Goal: Task Accomplishment & Management: Complete application form

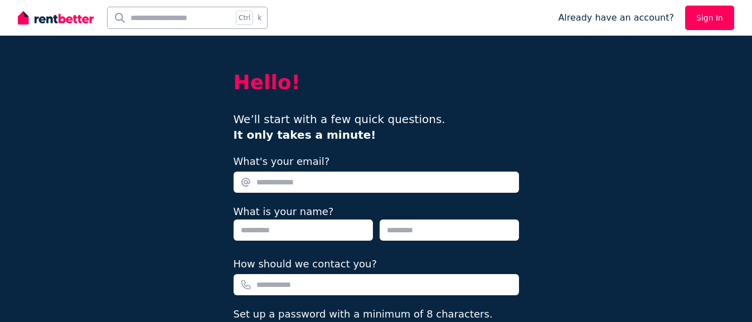
click at [296, 179] on input "What's your email?" at bounding box center [375, 182] width 285 height 21
type input "*"
type input "**********"
click at [290, 227] on input "text" at bounding box center [302, 229] width 139 height 21
type input "******"
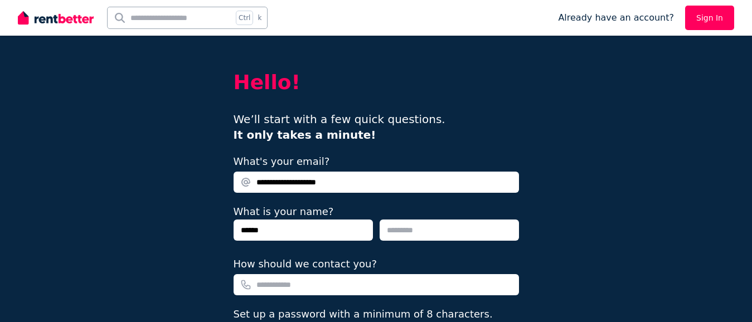
click at [413, 231] on input "text" at bounding box center [448, 229] width 139 height 21
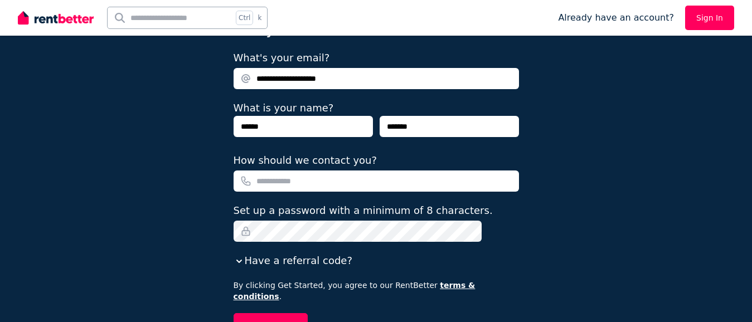
scroll to position [111, 0]
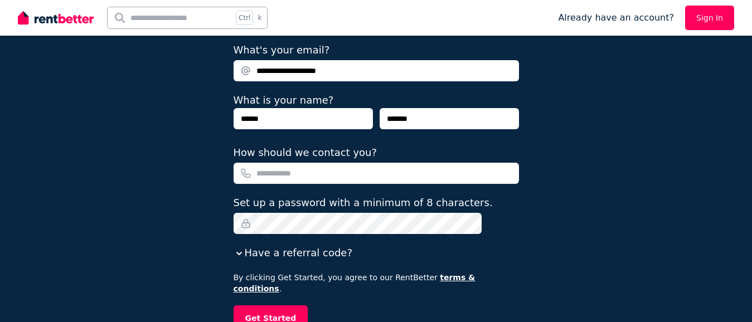
type input "*******"
click at [286, 170] on input "How should we contact you?" at bounding box center [375, 173] width 285 height 21
type input "**********"
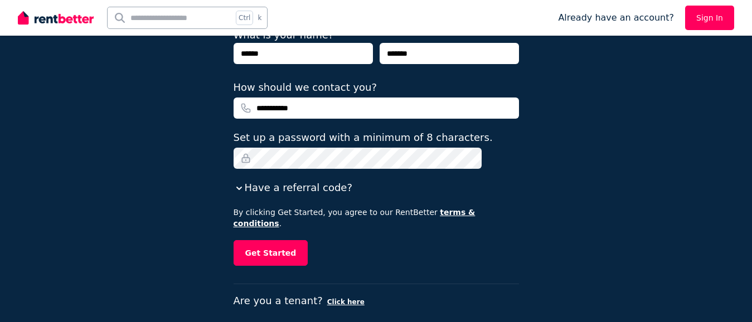
scroll to position [179, 0]
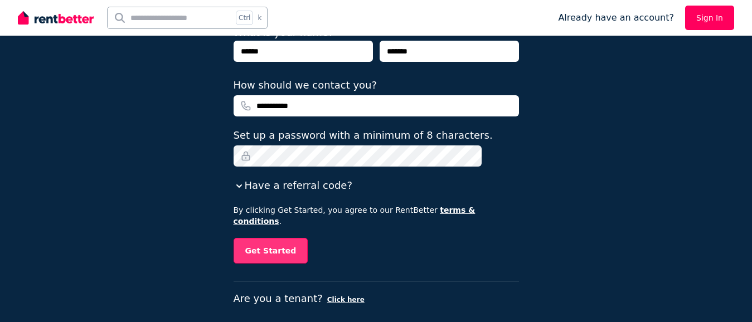
click at [289, 238] on button "Get Started" at bounding box center [270, 251] width 75 height 26
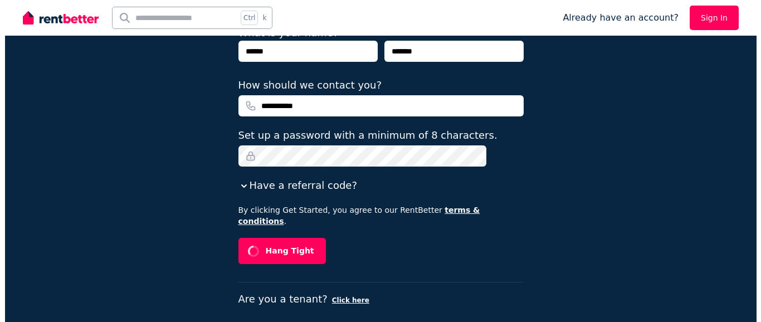
scroll to position [0, 0]
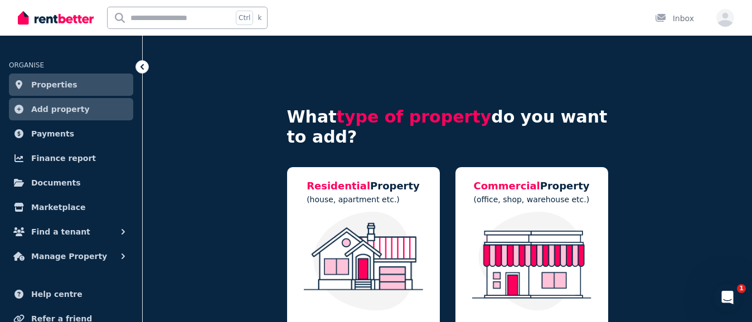
scroll to position [56, 0]
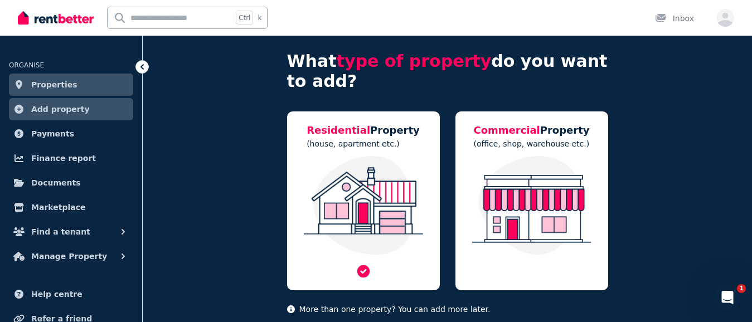
click at [363, 131] on span "Residential" at bounding box center [338, 130] width 64 height 12
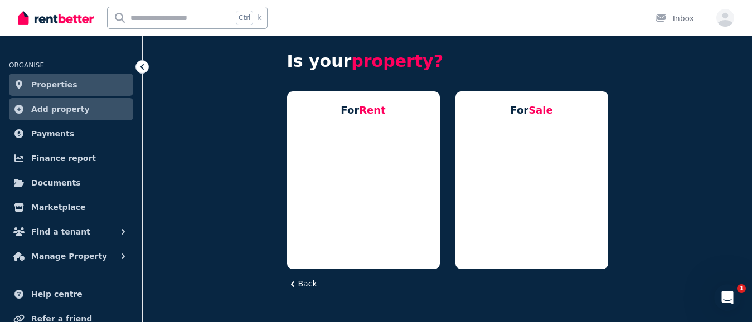
scroll to position [0, 0]
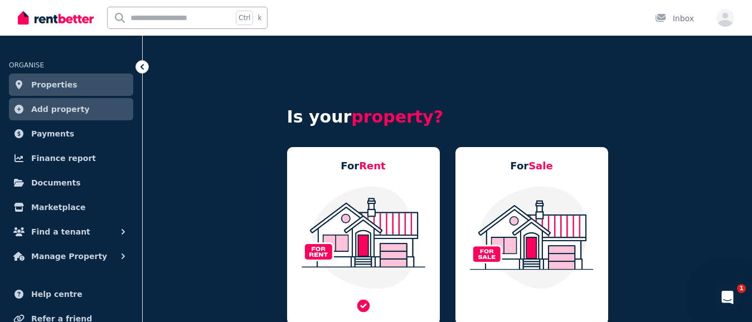
click at [362, 164] on span "Rent" at bounding box center [372, 166] width 27 height 12
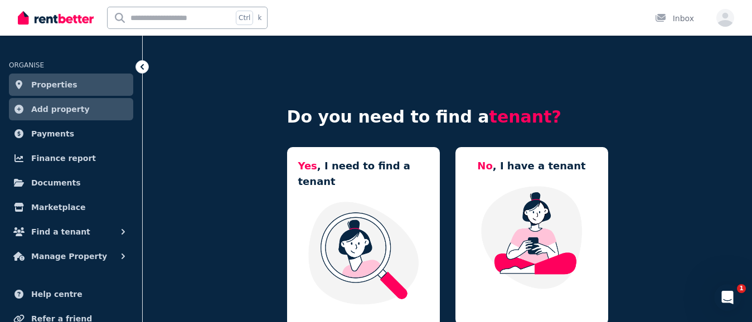
scroll to position [56, 0]
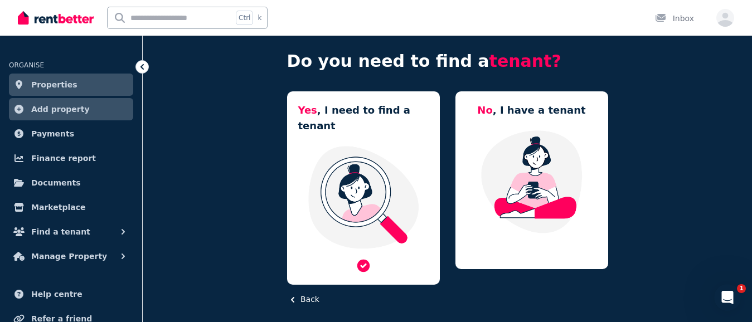
click at [312, 112] on span "Yes" at bounding box center [307, 110] width 19 height 12
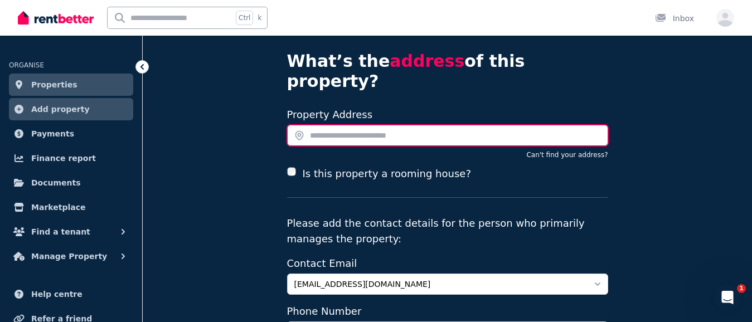
click at [327, 125] on input "text" at bounding box center [447, 135] width 321 height 21
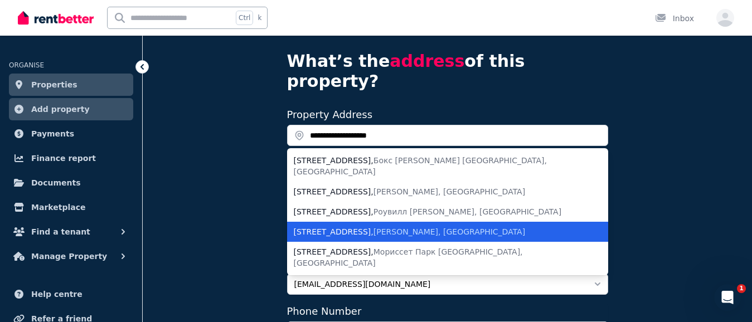
click at [376, 227] on span "Карина Квинсленд, Австралия" at bounding box center [449, 231] width 152 height 9
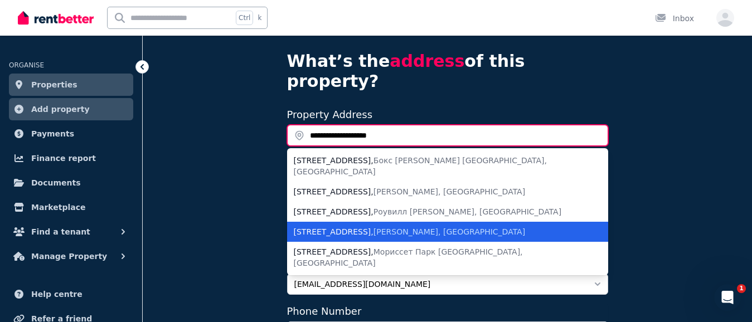
type input "**********"
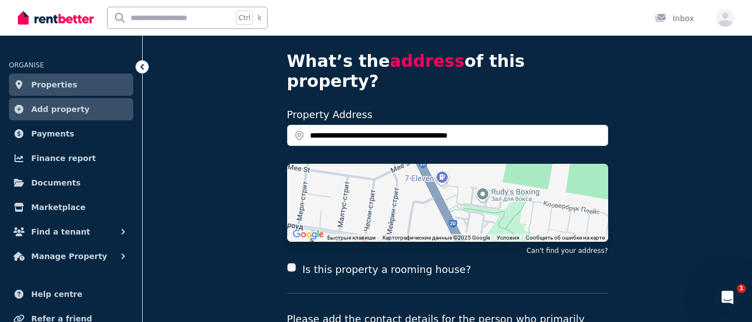
drag, startPoint x: 626, startPoint y: 77, endPoint x: 188, endPoint y: 154, distance: 444.6
click at [188, 154] on div "**********" at bounding box center [447, 261] width 609 height 562
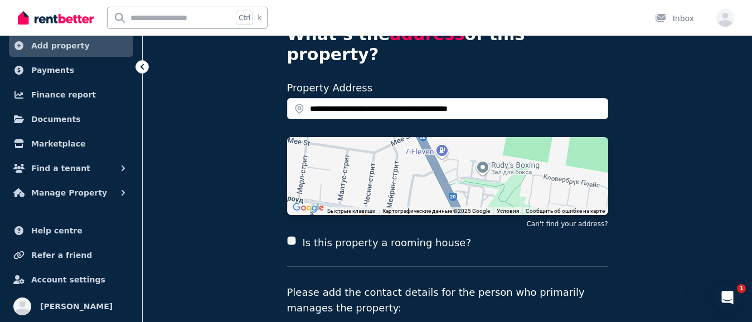
scroll to position [111, 0]
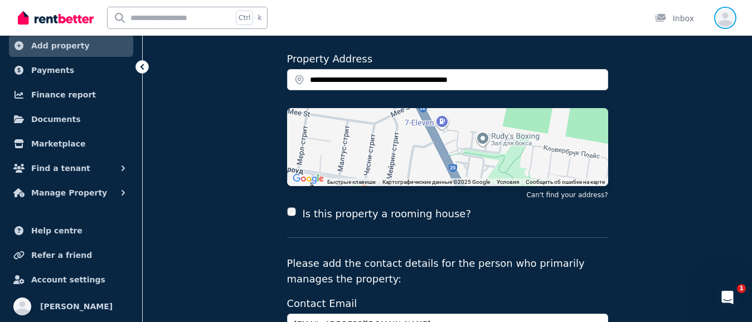
click at [723, 16] on icon "button" at bounding box center [725, 20] width 18 height 14
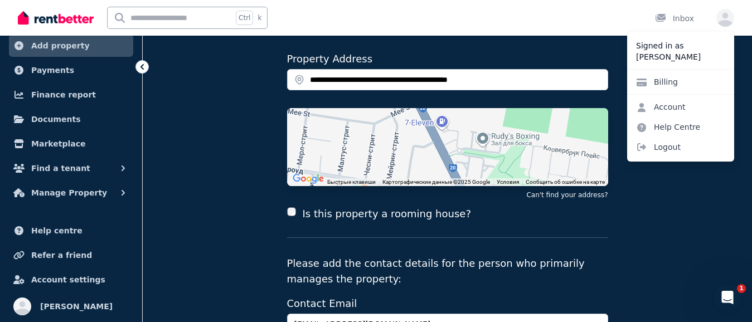
click at [668, 184] on div "**********" at bounding box center [447, 205] width 609 height 562
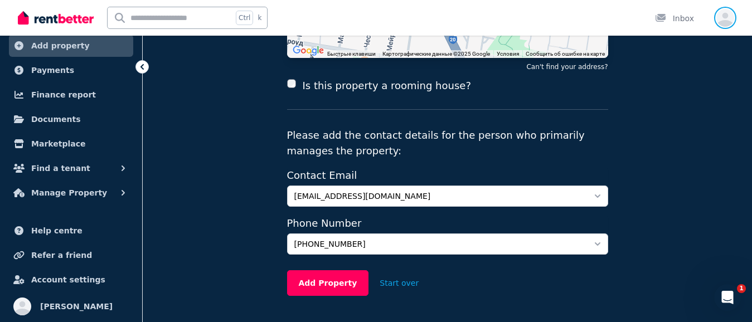
scroll to position [256, 0]
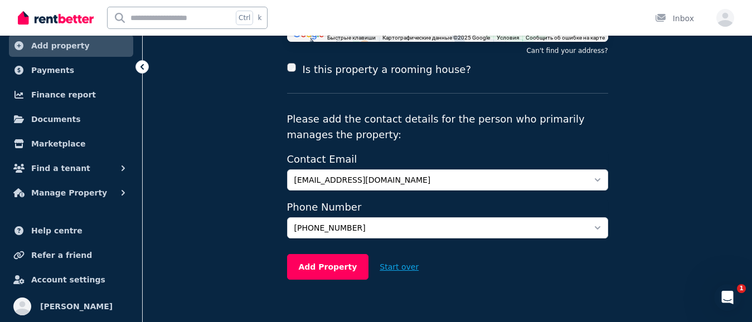
click at [378, 255] on button "Start over" at bounding box center [398, 267] width 61 height 25
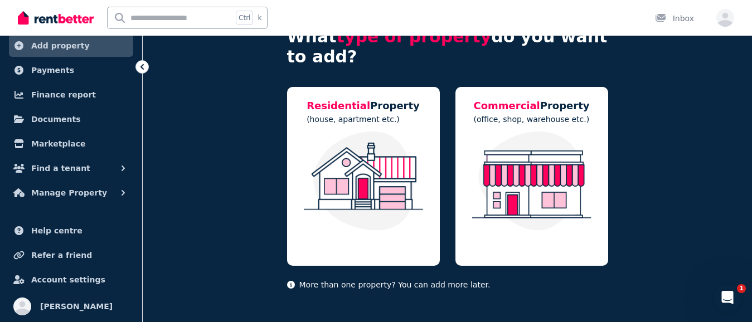
scroll to position [84, 0]
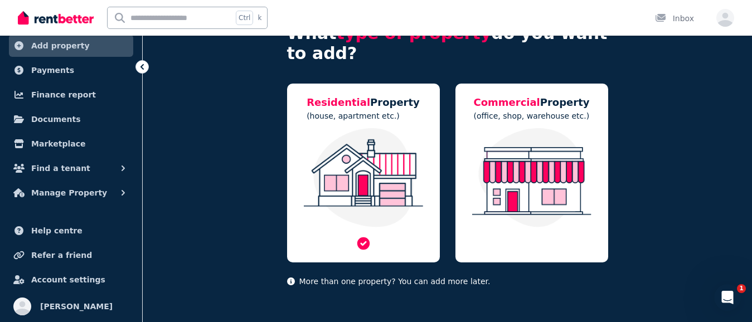
click at [334, 102] on span "Residential" at bounding box center [338, 102] width 64 height 12
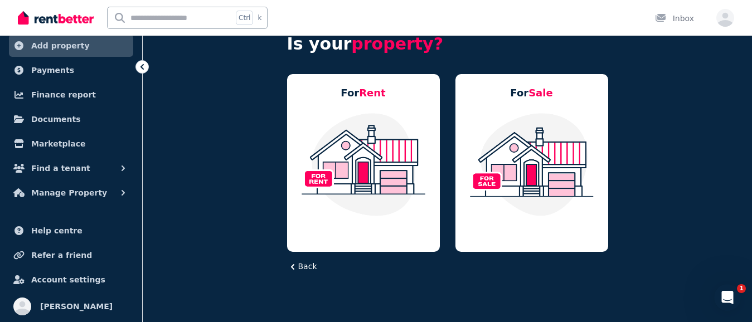
scroll to position [72, 0]
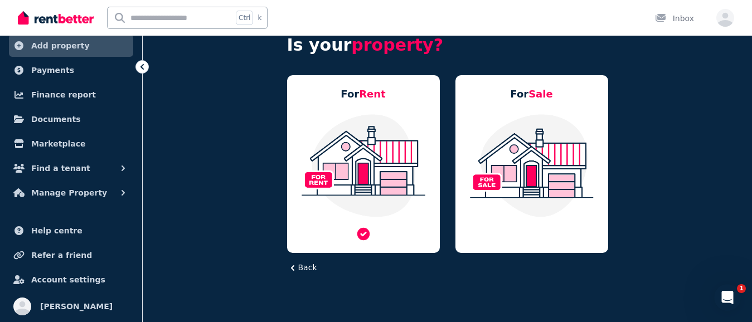
click at [334, 95] on div "For Rent" at bounding box center [363, 164] width 153 height 178
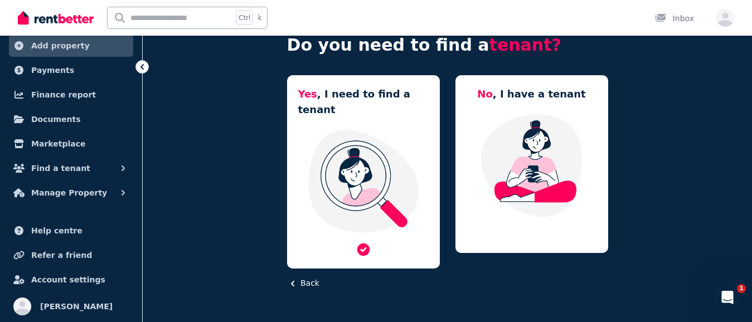
scroll to position [58, 0]
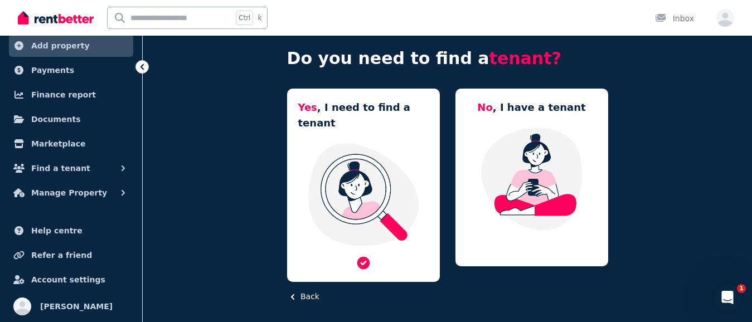
click at [333, 101] on h5 "Yes , I need to find a tenant" at bounding box center [363, 115] width 130 height 31
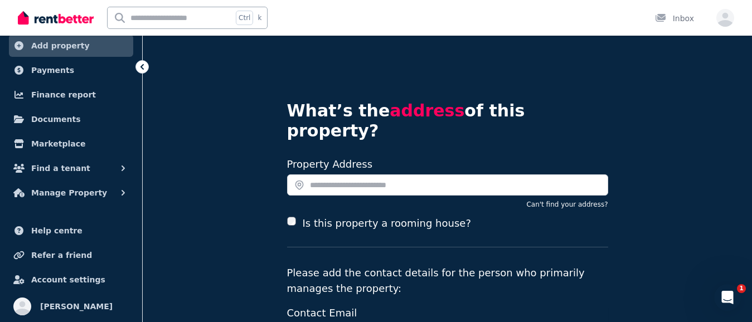
scroll to position [0, 0]
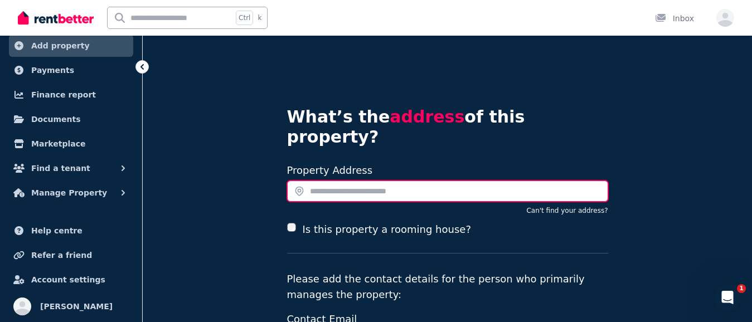
click at [330, 180] on input "text" at bounding box center [447, 190] width 321 height 21
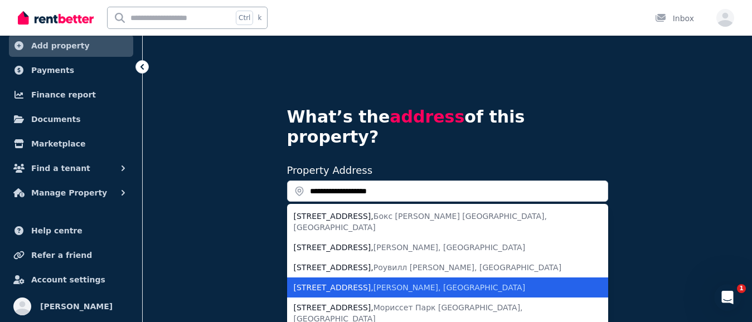
click at [330, 282] on div "75/1 Celestial Court , Карина Квинсленд, Австралия" at bounding box center [441, 287] width 294 height 11
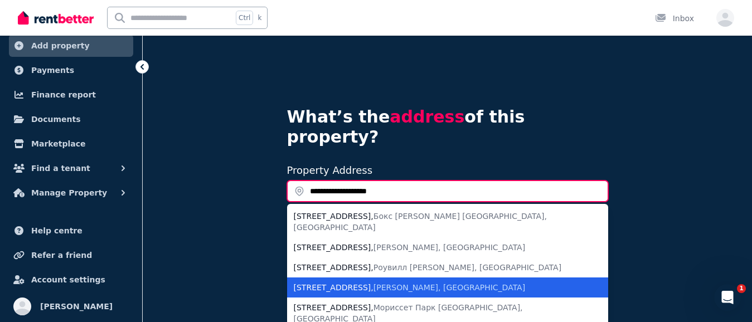
type input "**********"
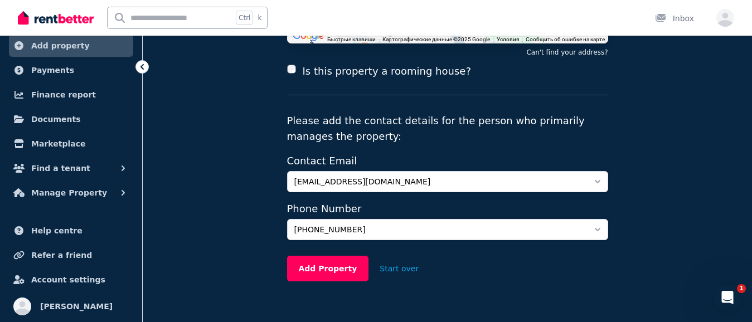
scroll to position [256, 0]
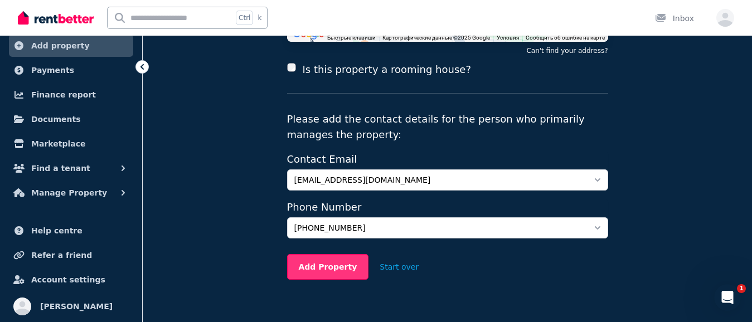
click at [324, 254] on button "Add Property" at bounding box center [328, 267] width 82 height 26
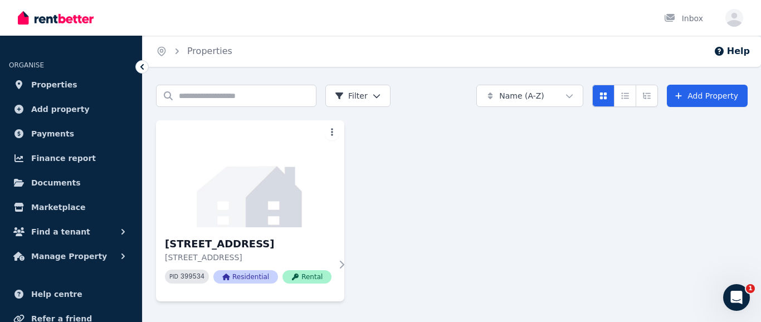
click at [376, 94] on html "Open main menu Inbox Open user menu ORGANISE Properties Add property Payments F…" at bounding box center [380, 161] width 761 height 322
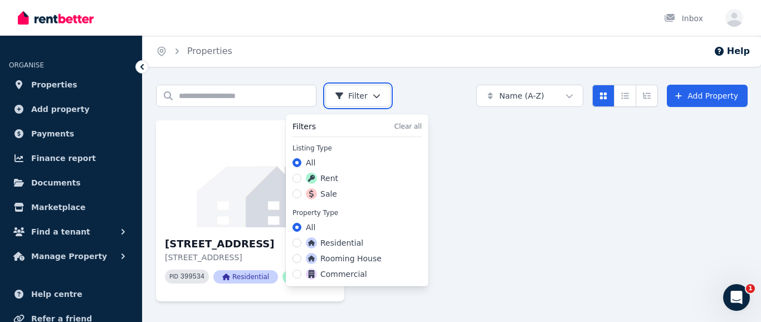
click at [458, 206] on html "Open main menu Inbox Open user menu ORGANISE Properties Add property Payments F…" at bounding box center [380, 161] width 761 height 322
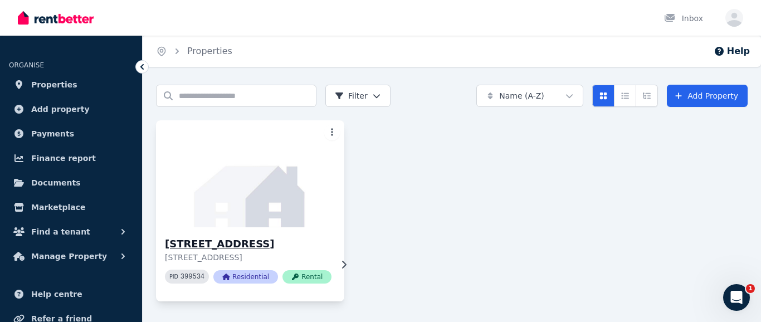
click at [233, 274] on span "Residential" at bounding box center [245, 276] width 65 height 13
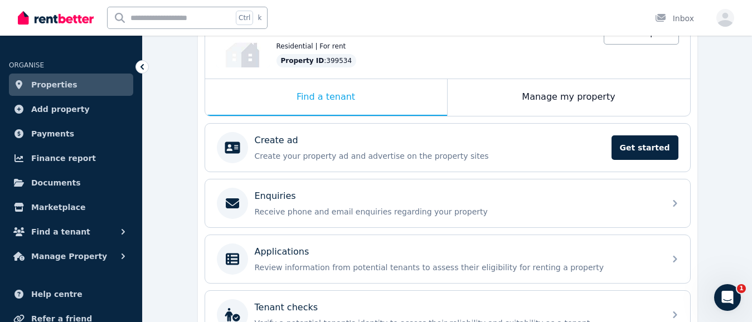
scroll to position [167, 0]
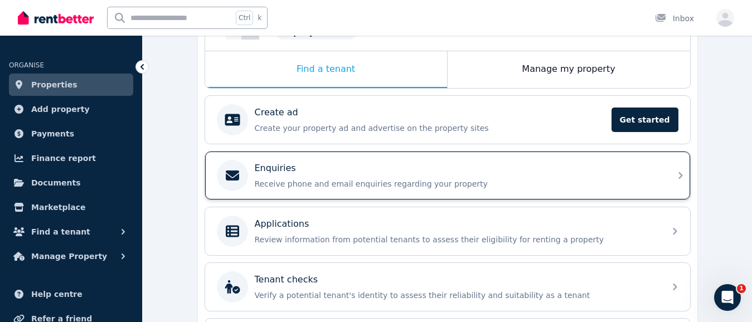
click at [276, 172] on p "Enquiries" at bounding box center [275, 168] width 41 height 13
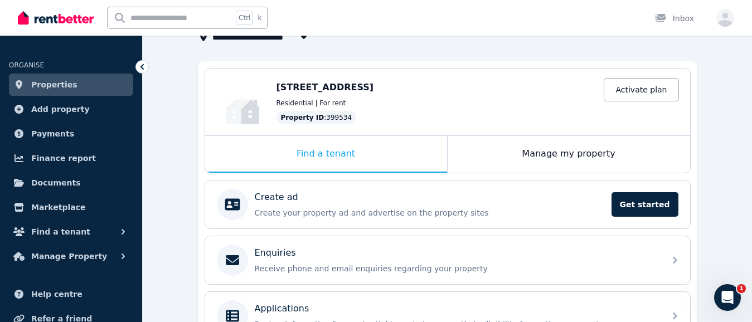
scroll to position [111, 0]
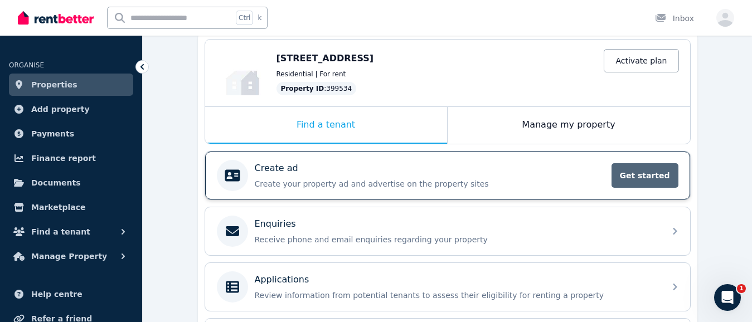
click at [640, 174] on span "Get started" at bounding box center [644, 175] width 67 height 25
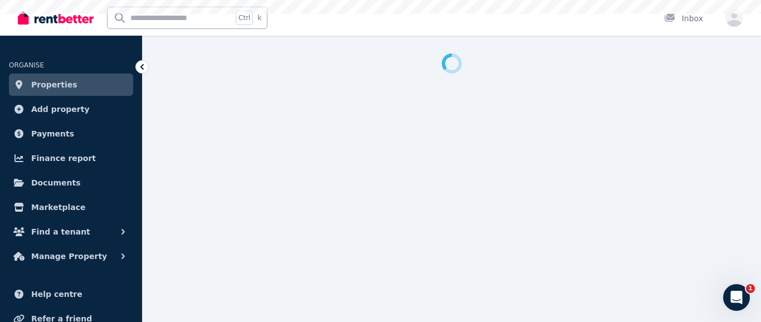
select select "***"
select select "**********"
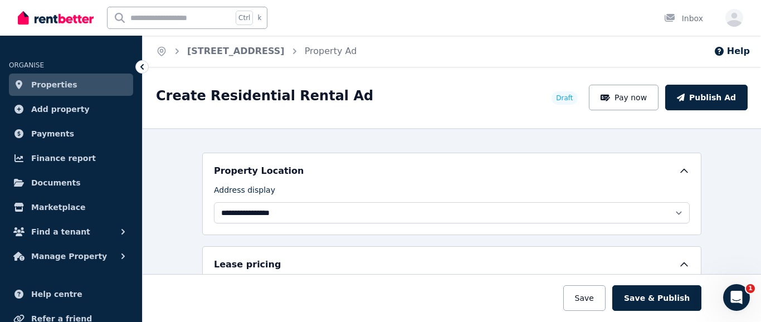
scroll to position [223, 0]
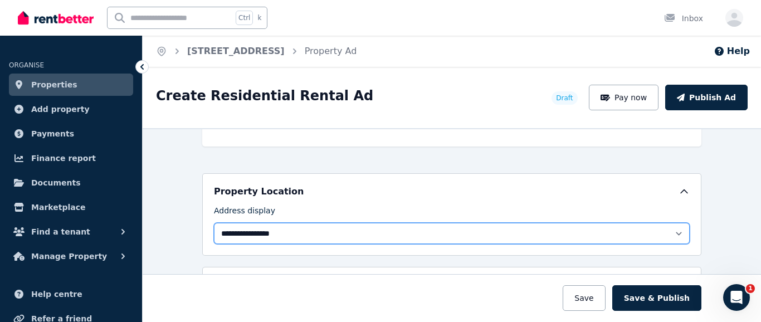
click at [675, 230] on select "**********" at bounding box center [452, 233] width 476 height 21
click at [214, 223] on select "**********" at bounding box center [452, 233] width 476 height 21
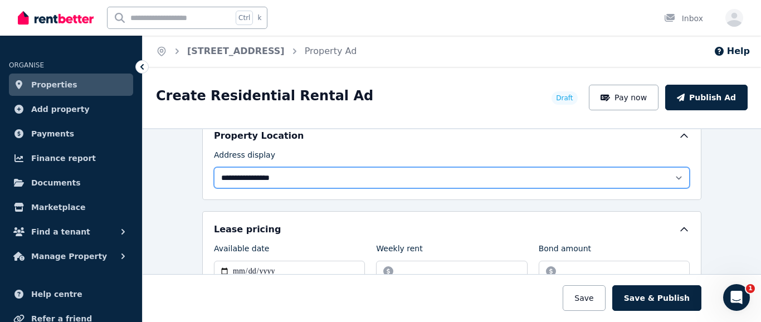
scroll to position [334, 0]
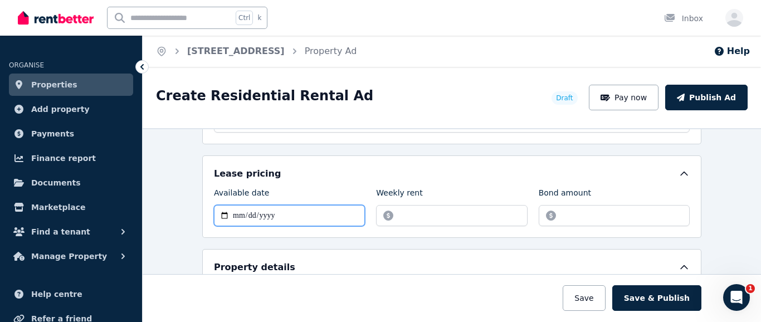
click at [219, 215] on input "Available date" at bounding box center [289, 215] width 151 height 21
type input "**********"
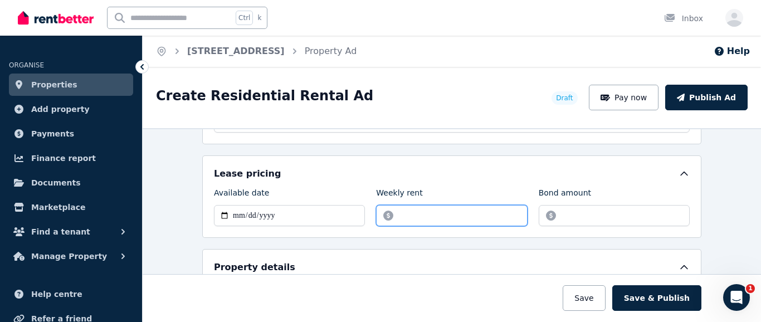
click at [412, 212] on input "Weekly rent" at bounding box center [451, 215] width 151 height 21
type input "***"
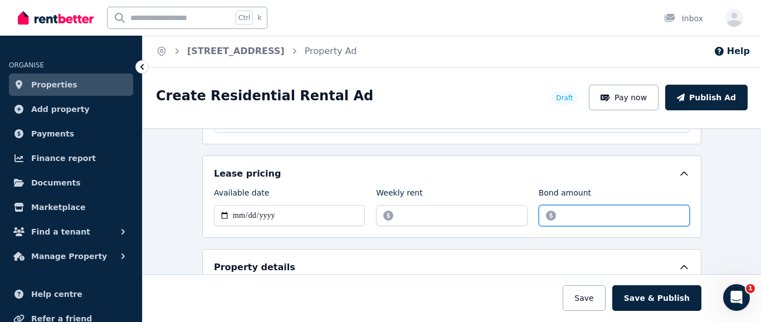
click at [575, 214] on input "Bond amount" at bounding box center [614, 215] width 151 height 21
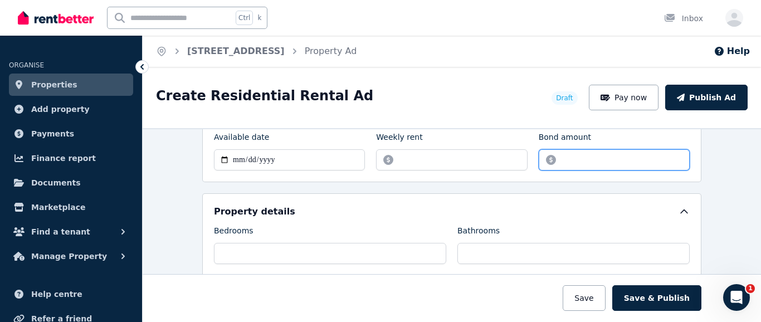
scroll to position [446, 0]
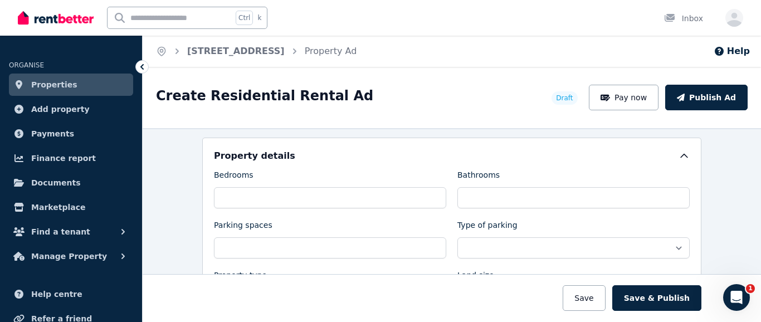
type input "****"
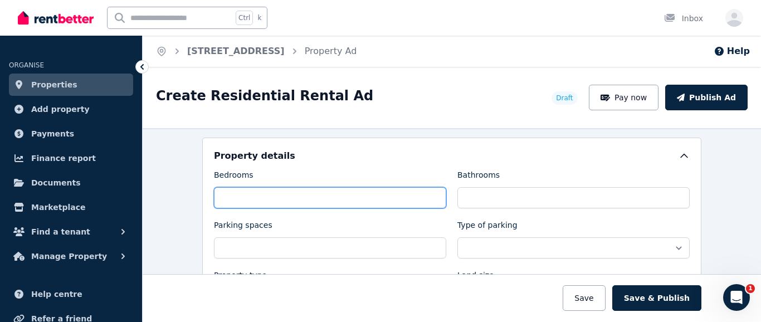
click at [241, 194] on input "Bedrooms" at bounding box center [330, 197] width 232 height 21
type input "*"
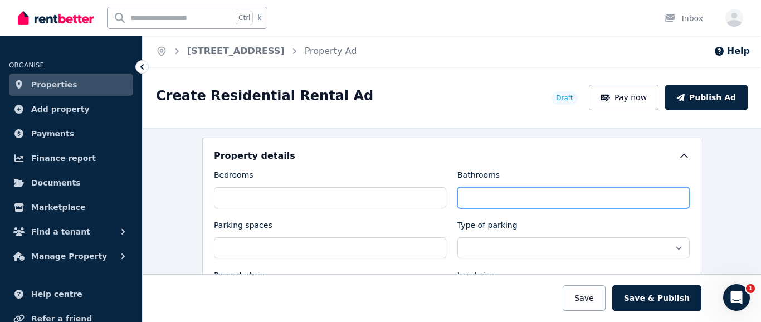
click at [476, 198] on input "Bathrooms" at bounding box center [573, 197] width 232 height 21
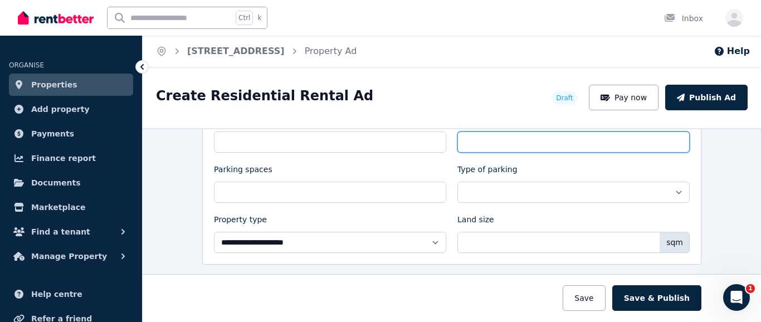
type input "*"
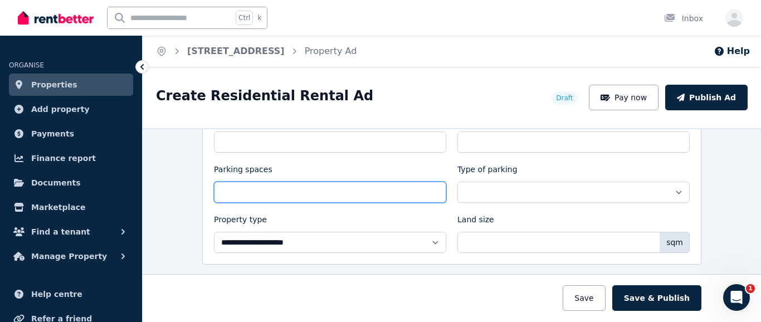
click at [251, 191] on input "Parking spaces" at bounding box center [330, 192] width 232 height 21
type input "*"
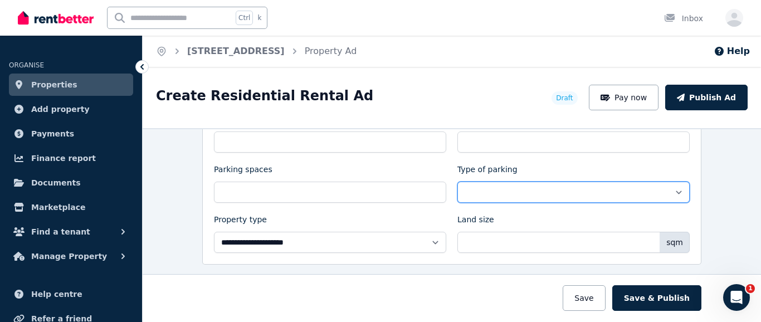
click at [675, 189] on select "**********" at bounding box center [573, 192] width 232 height 21
select select "**********"
click at [457, 182] on select "**********" at bounding box center [573, 192] width 232 height 21
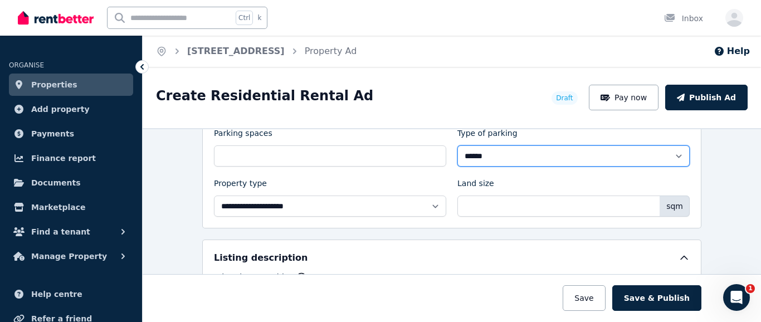
scroll to position [557, 0]
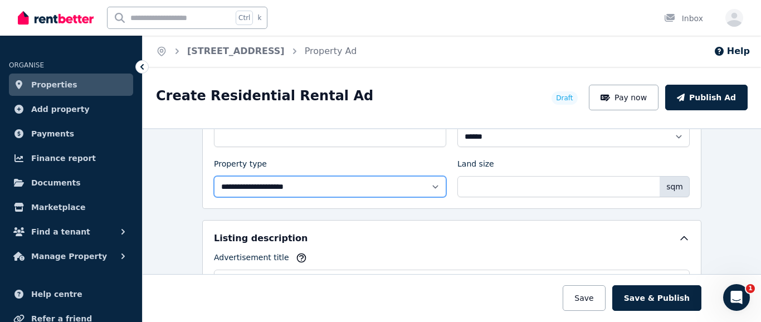
click at [431, 186] on select "**********" at bounding box center [330, 186] width 232 height 21
select select "**********"
click at [214, 176] on select "**********" at bounding box center [330, 186] width 232 height 21
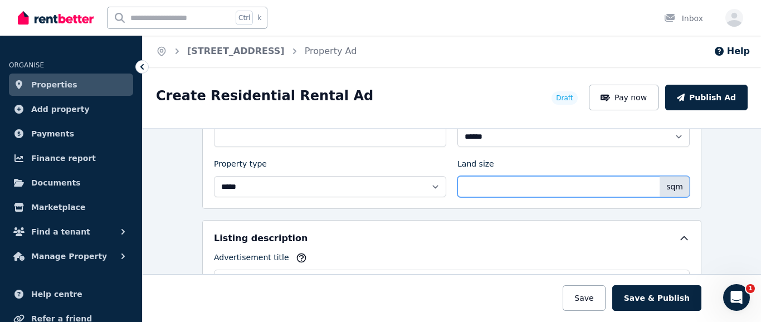
click at [506, 187] on input "Land size" at bounding box center [573, 186] width 232 height 21
type input "***"
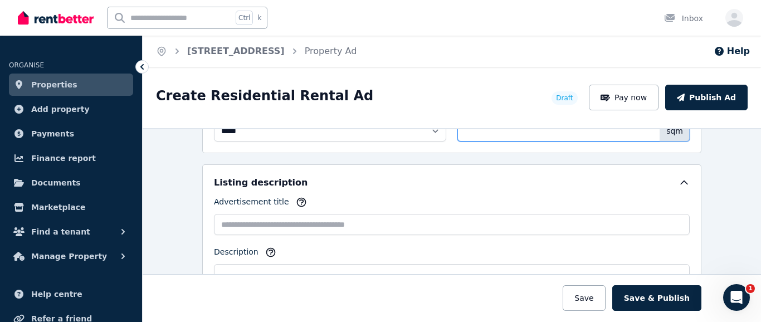
scroll to position [668, 0]
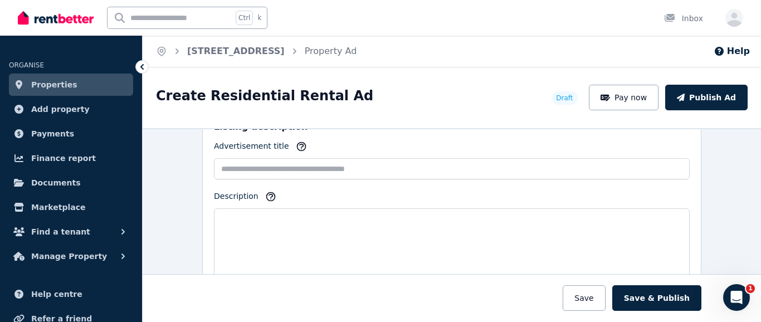
click at [296, 145] on icon "button" at bounding box center [301, 146] width 11 height 11
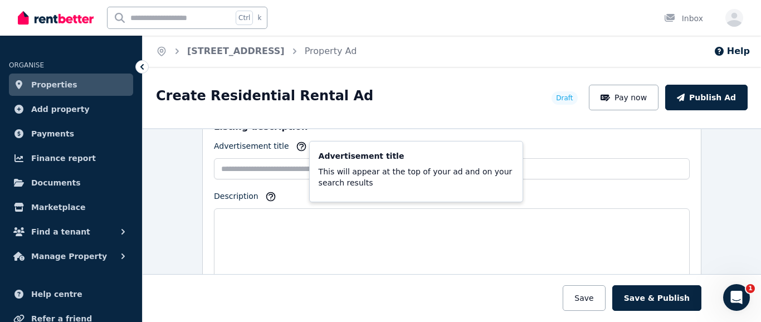
click at [183, 164] on div "**********" at bounding box center [452, 225] width 618 height 194
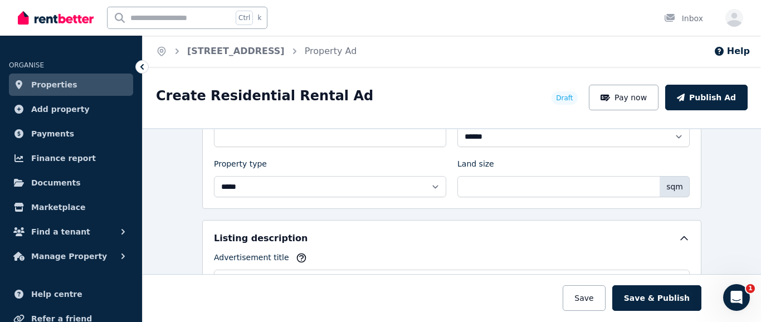
scroll to position [613, 0]
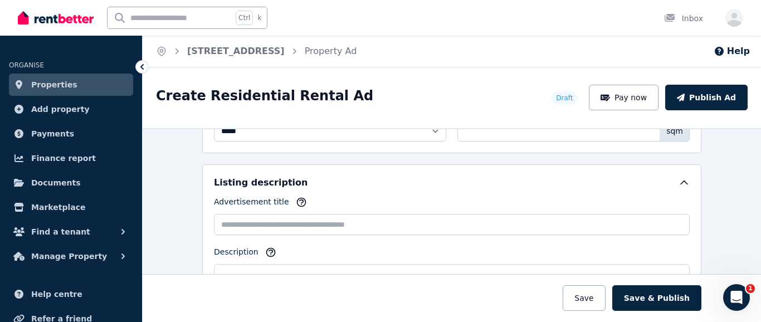
click at [296, 201] on icon "button" at bounding box center [301, 202] width 11 height 11
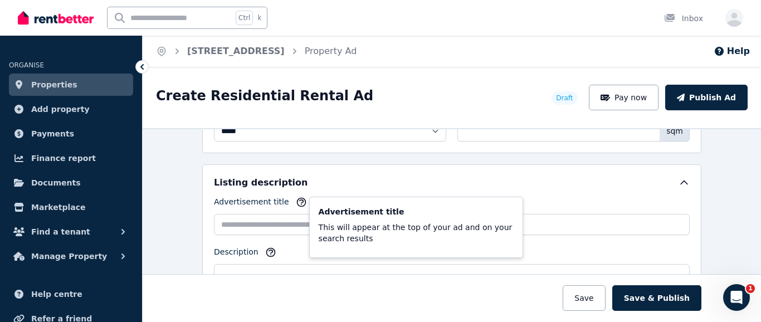
click at [296, 201] on icon "button" at bounding box center [301, 202] width 11 height 11
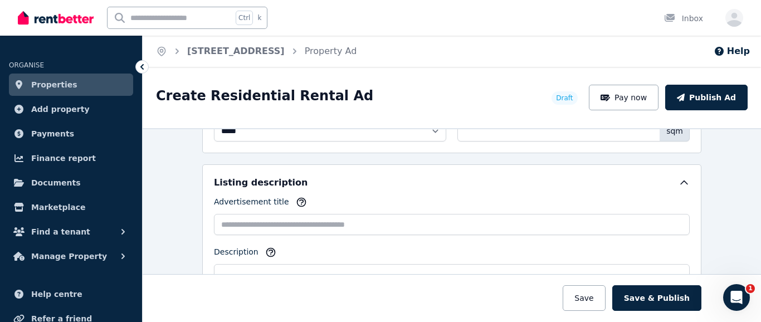
click at [265, 251] on icon "button" at bounding box center [270, 252] width 11 height 11
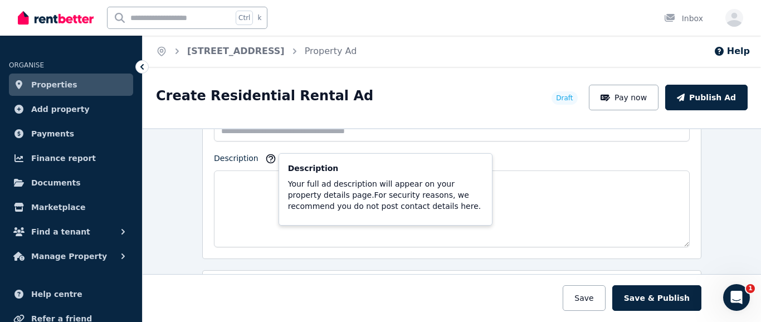
scroll to position [724, 0]
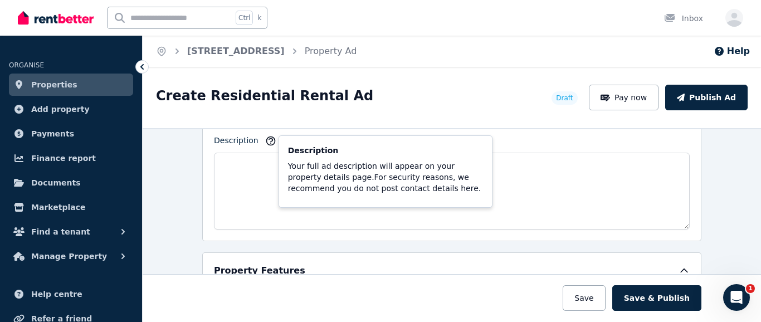
click at [180, 160] on div "**********" at bounding box center [452, 225] width 618 height 194
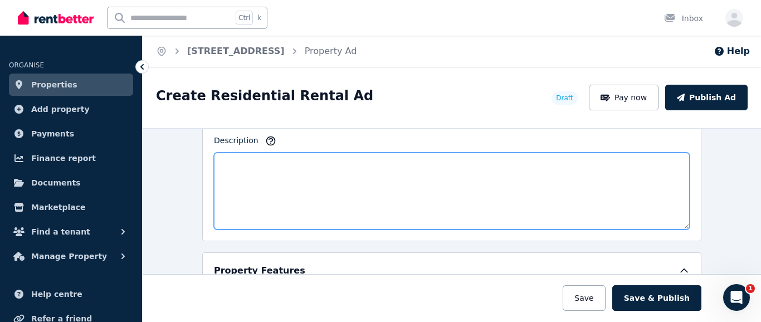
click at [235, 160] on textarea "Description" at bounding box center [452, 191] width 476 height 77
paste textarea "**********"
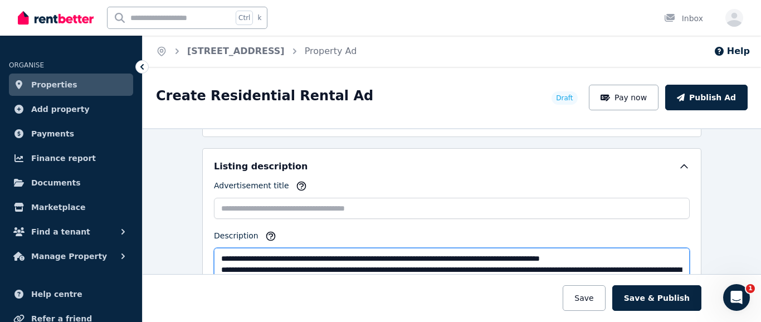
scroll to position [613, 0]
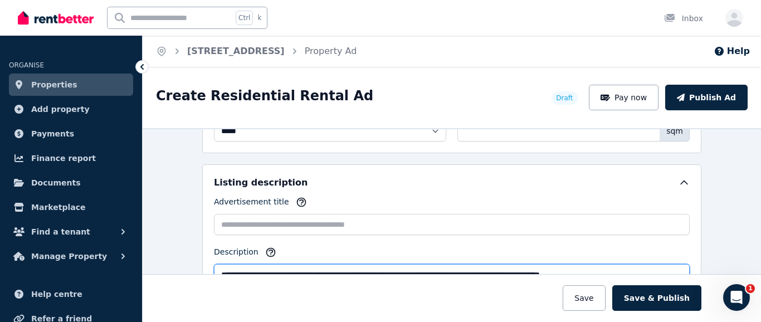
type textarea "**********"
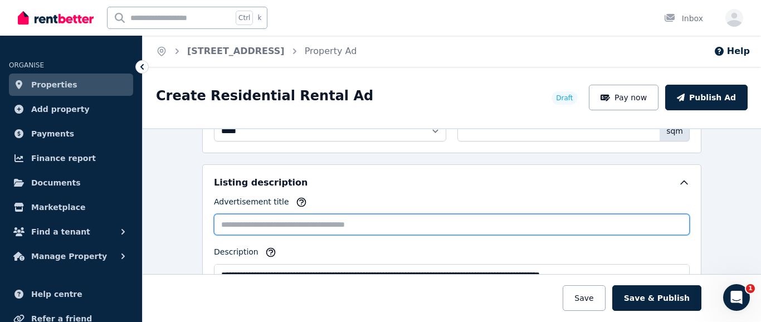
click at [237, 224] on input "Advertisement title" at bounding box center [452, 224] width 476 height 21
paste input "**********"
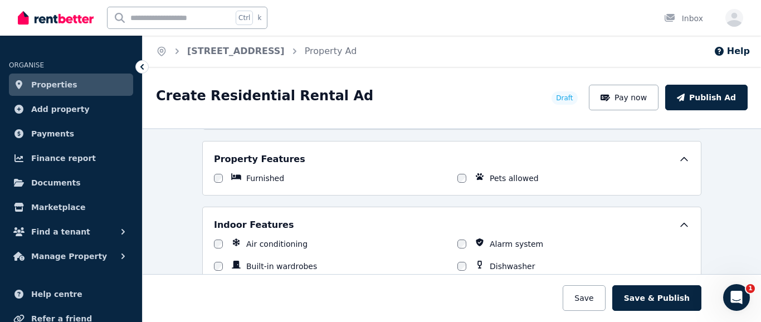
scroll to position [891, 0]
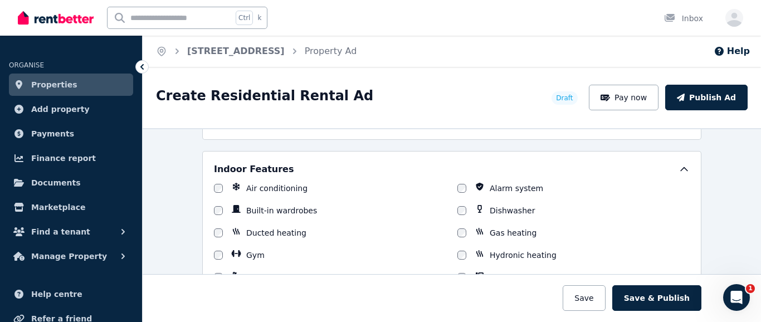
type input "**********"
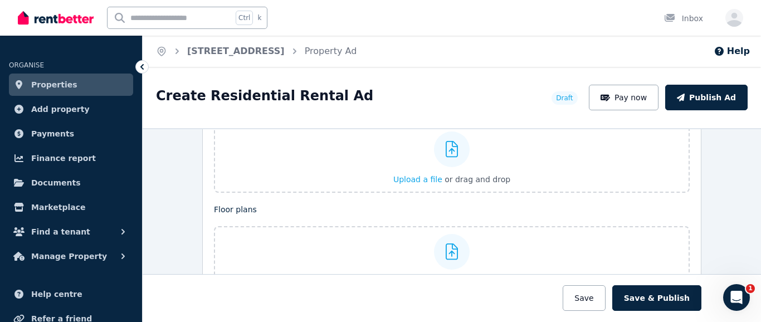
scroll to position [1337, 0]
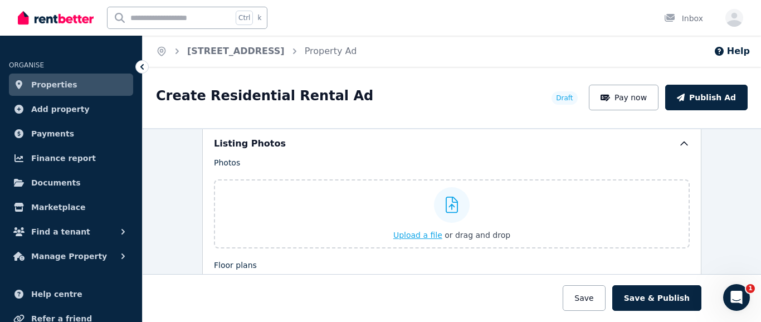
click at [416, 233] on span "Upload a file" at bounding box center [417, 235] width 49 height 9
drag, startPoint x: 311, startPoint y: 209, endPoint x: 291, endPoint y: 208, distance: 20.6
click at [291, 208] on label "Upload a file or drag and drop" at bounding box center [452, 213] width 476 height 69
click at [0, 0] on input "Upload a file or drag and drop" at bounding box center [0, 0] width 0 height 0
click at [447, 206] on icon at bounding box center [452, 205] width 13 height 17
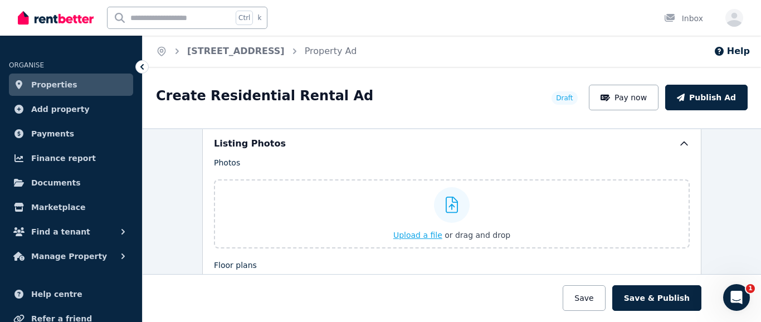
click at [0, 0] on input "Upload a file or drag and drop" at bounding box center [0, 0] width 0 height 0
drag, startPoint x: 507, startPoint y: 207, endPoint x: 494, endPoint y: 211, distance: 14.1
drag, startPoint x: 494, startPoint y: 211, endPoint x: 353, endPoint y: 195, distance: 141.9
drag, startPoint x: 353, startPoint y: 195, endPoint x: 359, endPoint y: 224, distance: 29.5
click at [359, 224] on label "Upload a file or drag and drop" at bounding box center [452, 213] width 476 height 69
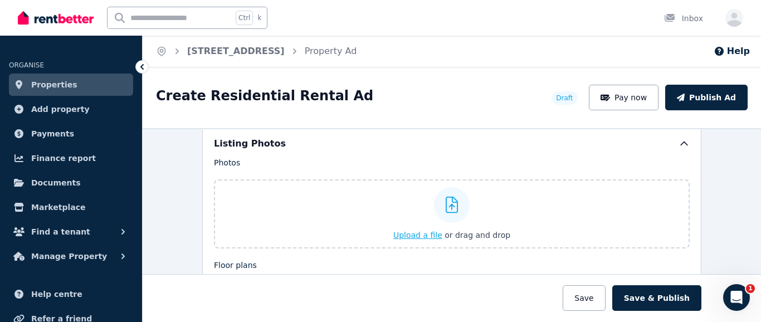
click at [0, 0] on input "Upload a file or drag and drop" at bounding box center [0, 0] width 0 height 0
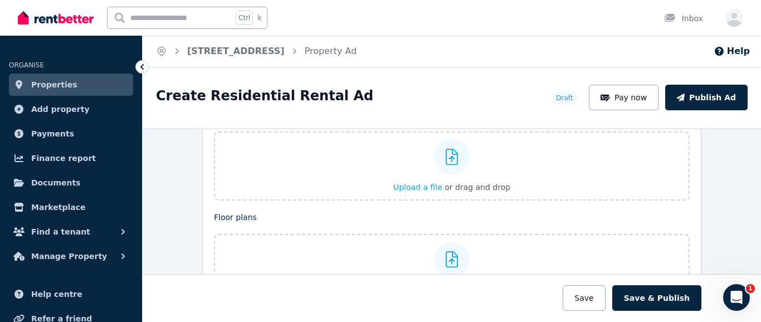
scroll to position [1366, 0]
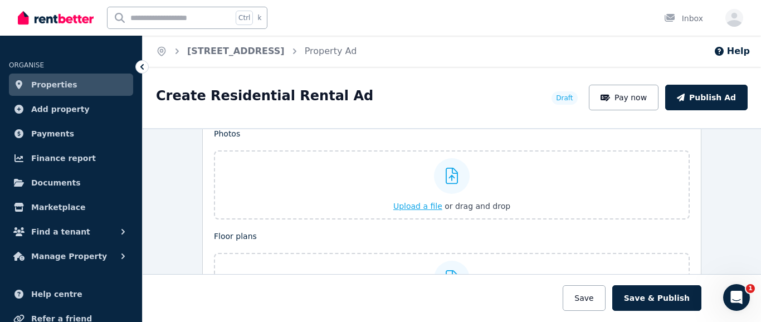
click at [447, 175] on icon at bounding box center [452, 176] width 13 height 17
click at [0, 0] on input "Upload a file or drag and drop" at bounding box center [0, 0] width 0 height 0
click at [446, 174] on icon at bounding box center [452, 176] width 13 height 17
click at [0, 0] on input "Upload a file or drag and drop" at bounding box center [0, 0] width 0 height 0
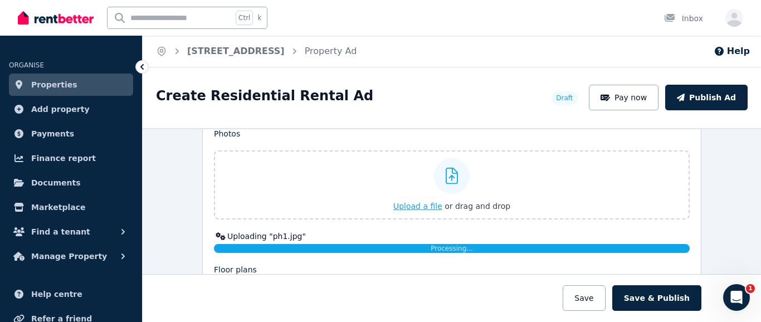
click at [409, 204] on span "Upload a file" at bounding box center [417, 206] width 49 height 9
drag, startPoint x: 446, startPoint y: 173, endPoint x: 350, endPoint y: 189, distance: 97.2
click at [350, 189] on label "Upload a file or drag and drop" at bounding box center [452, 184] width 476 height 69
click at [0, 0] on input "Upload a file or drag and drop" at bounding box center [0, 0] width 0 height 0
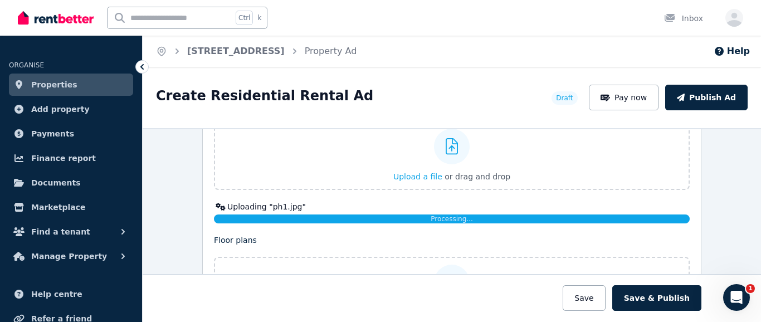
scroll to position [1393, 0]
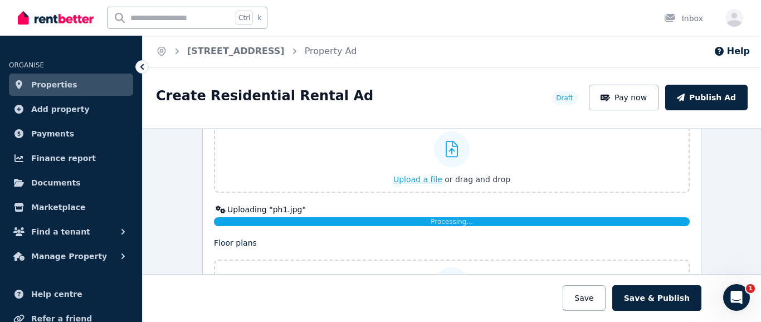
click at [446, 147] on icon at bounding box center [452, 149] width 13 height 17
click at [0, 0] on input "Upload a file or drag and drop" at bounding box center [0, 0] width 0 height 0
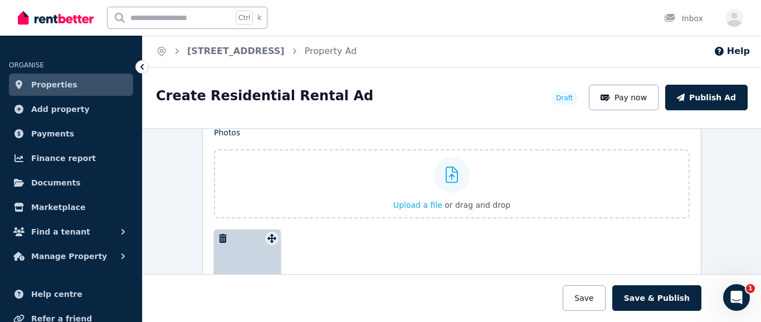
scroll to position [1348, 0]
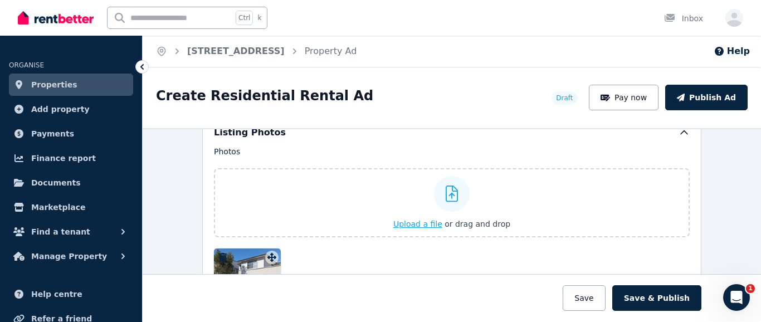
click at [446, 193] on icon at bounding box center [452, 194] width 13 height 17
click at [0, 0] on input "Upload a file or drag and drop" at bounding box center [0, 0] width 0 height 0
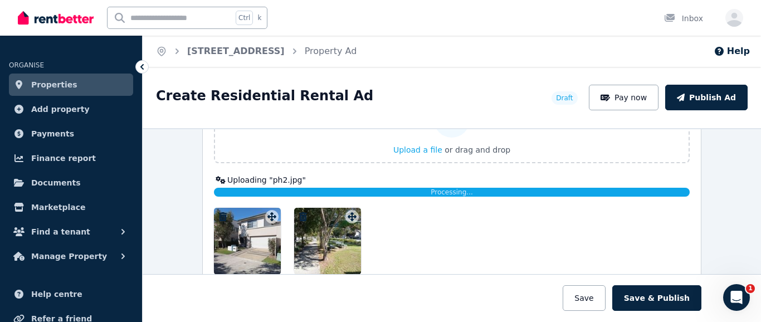
scroll to position [1404, 0]
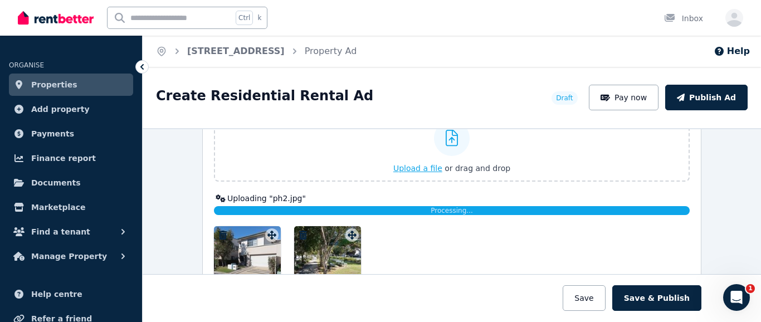
click at [446, 138] on icon at bounding box center [452, 138] width 13 height 17
click at [0, 0] on input "Upload a file or drag and drop" at bounding box center [0, 0] width 0 height 0
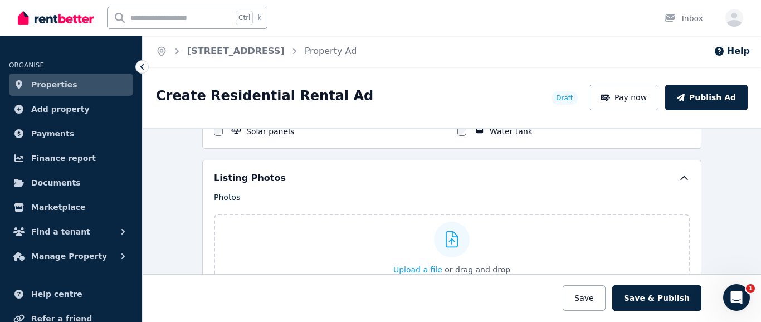
scroll to position [1321, 0]
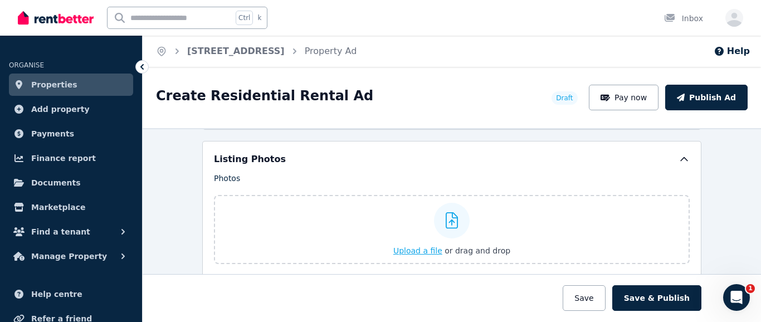
click at [446, 221] on icon at bounding box center [452, 220] width 13 height 17
click at [0, 0] on input "Upload a file or drag and drop" at bounding box center [0, 0] width 0 height 0
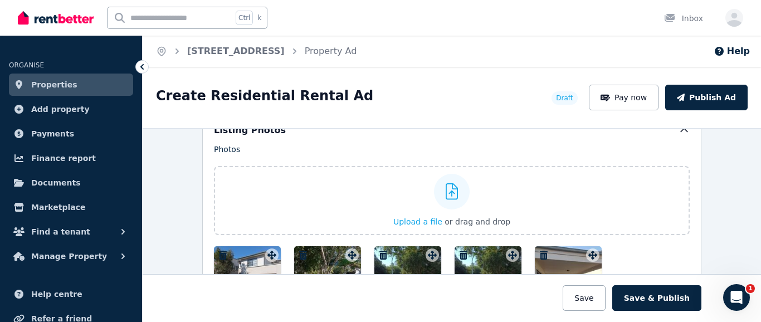
scroll to position [1406, 0]
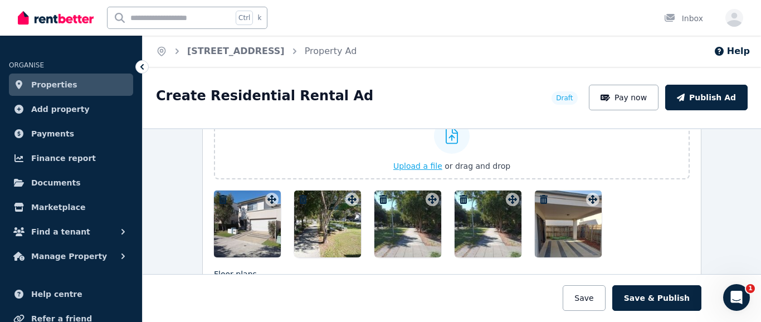
click at [446, 133] on icon at bounding box center [452, 136] width 13 height 17
click at [0, 0] on input "Upload a file or drag and drop" at bounding box center [0, 0] width 0 height 0
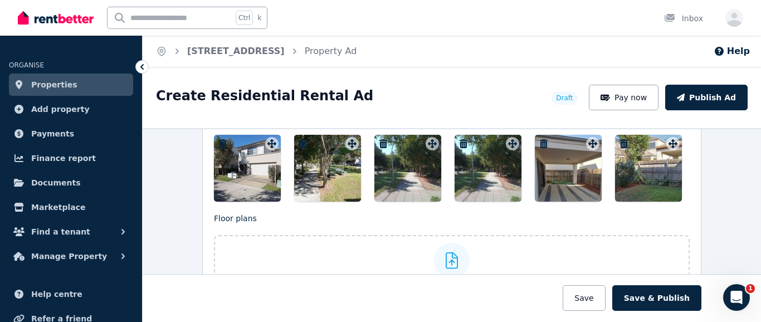
scroll to position [1435, 0]
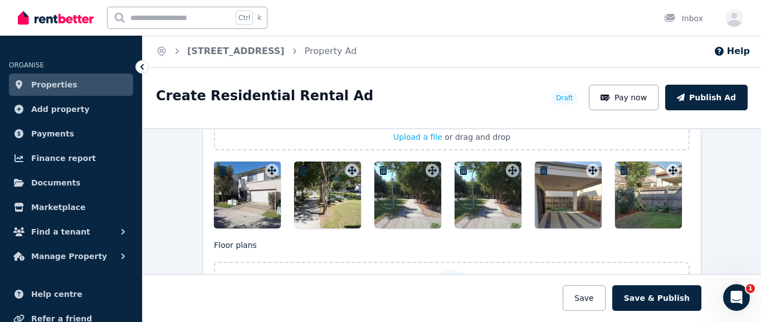
click at [460, 171] on icon "button" at bounding box center [464, 170] width 8 height 9
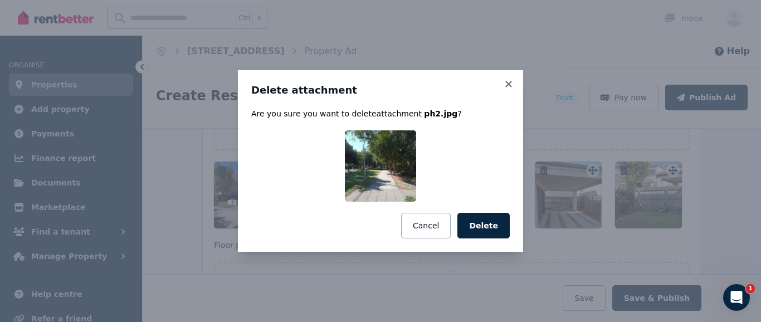
click at [495, 224] on button "Delete" at bounding box center [483, 226] width 52 height 26
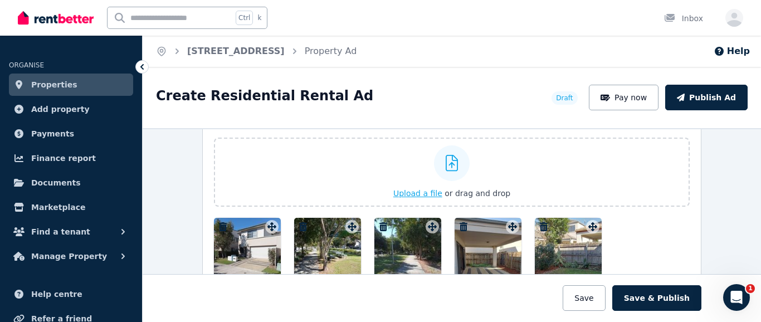
scroll to position [1379, 0]
click at [448, 161] on icon at bounding box center [452, 162] width 13 height 17
click at [0, 0] on input "Upload a file or drag and drop" at bounding box center [0, 0] width 0 height 0
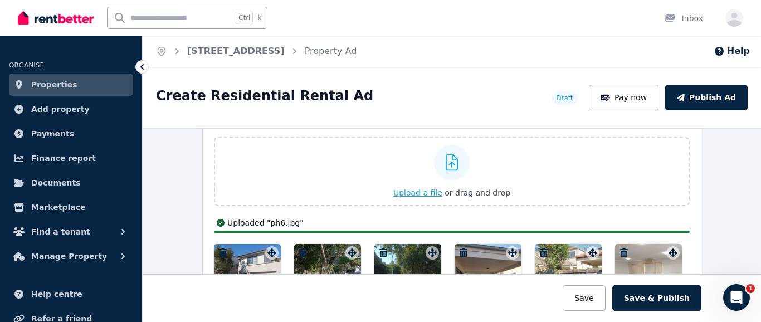
click at [448, 162] on icon at bounding box center [452, 162] width 13 height 17
click at [0, 0] on input "Upload a file or drag and drop" at bounding box center [0, 0] width 0 height 0
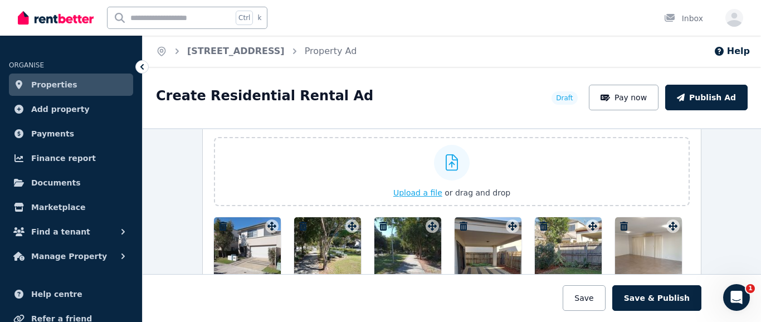
click at [447, 161] on icon at bounding box center [452, 162] width 13 height 17
click at [0, 0] on input "Upload a file or drag and drop" at bounding box center [0, 0] width 0 height 0
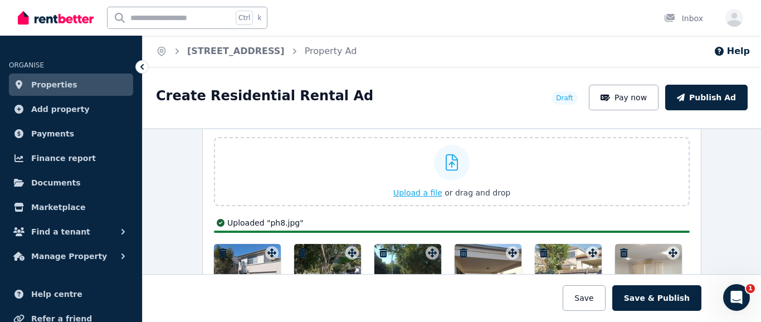
click at [448, 159] on icon at bounding box center [452, 162] width 13 height 17
click at [0, 0] on input "Upload a file or drag and drop" at bounding box center [0, 0] width 0 height 0
click at [446, 162] on icon at bounding box center [452, 162] width 13 height 17
click at [0, 0] on input "Upload a file or drag and drop" at bounding box center [0, 0] width 0 height 0
click at [447, 159] on icon at bounding box center [452, 162] width 13 height 17
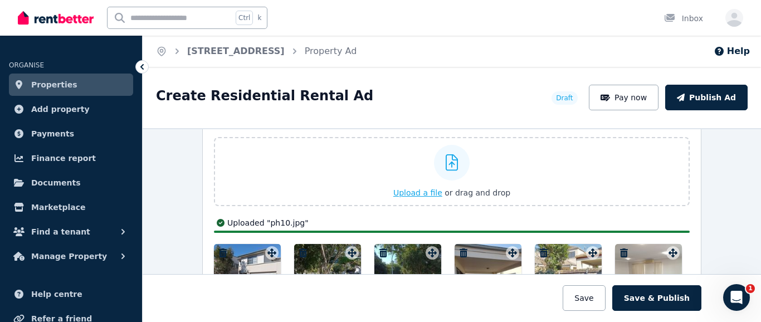
click at [0, 0] on input "Upload a file or drag and drop" at bounding box center [0, 0] width 0 height 0
click at [447, 161] on icon at bounding box center [452, 162] width 13 height 17
click at [0, 0] on input "Upload a file or drag and drop" at bounding box center [0, 0] width 0 height 0
click at [447, 162] on icon at bounding box center [452, 162] width 13 height 17
click at [0, 0] on input "Upload a file or drag and drop" at bounding box center [0, 0] width 0 height 0
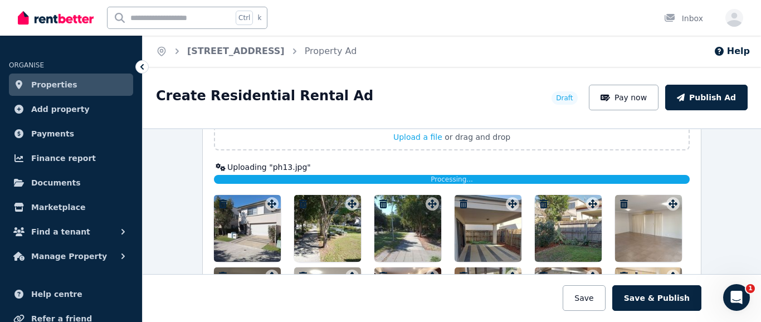
scroll to position [1324, 0]
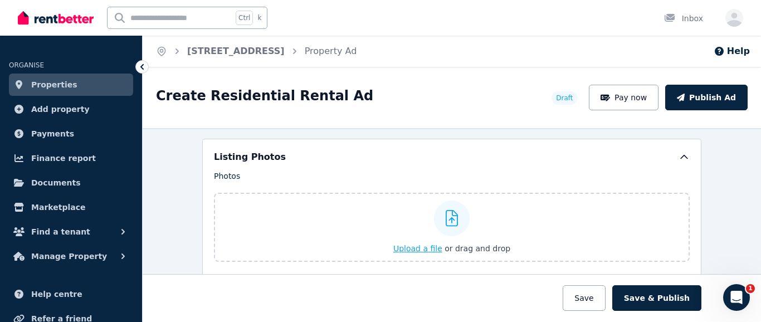
click at [446, 215] on icon at bounding box center [452, 218] width 13 height 17
click at [0, 0] on input "Upload a file or drag and drop" at bounding box center [0, 0] width 0 height 0
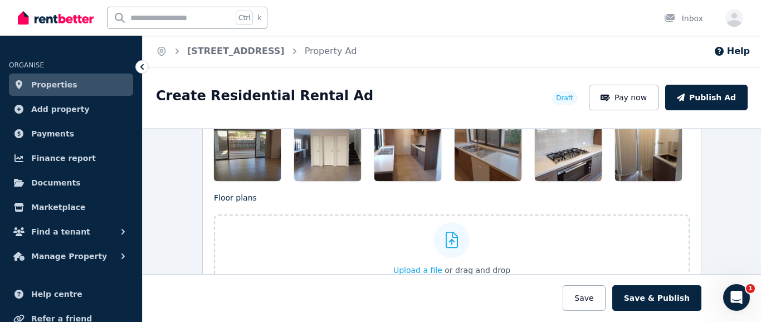
scroll to position [1602, 0]
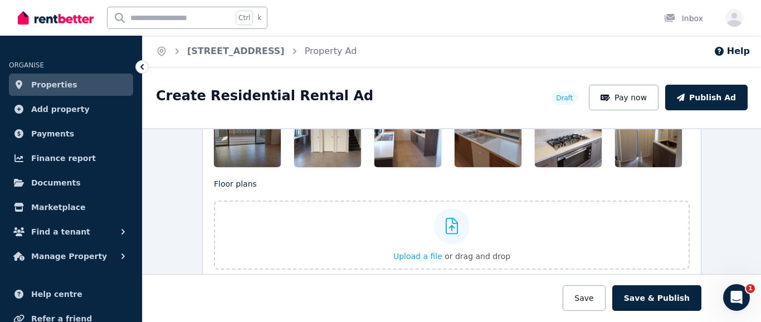
click at [580, 180] on p "Floor plans" at bounding box center [452, 183] width 476 height 11
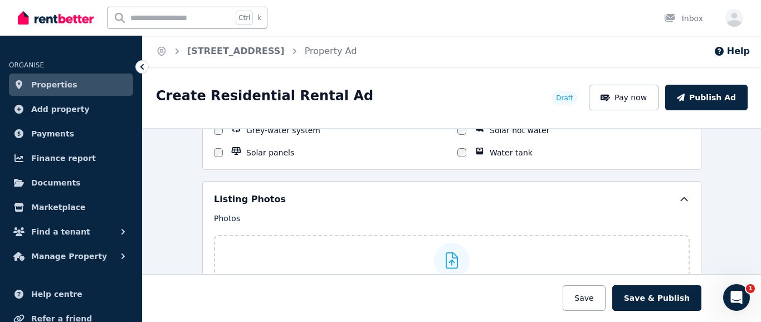
scroll to position [1337, 0]
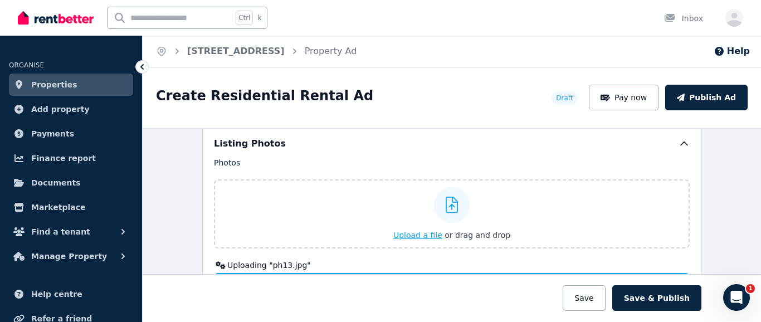
click at [450, 205] on icon at bounding box center [452, 205] width 13 height 17
click at [0, 0] on input "Upload a file or drag and drop" at bounding box center [0, 0] width 0 height 0
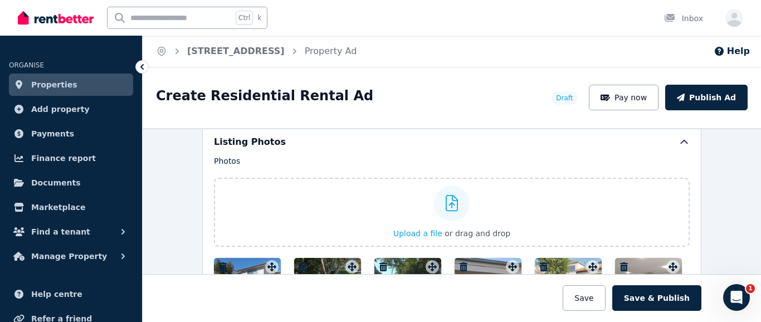
scroll to position [1366, 0]
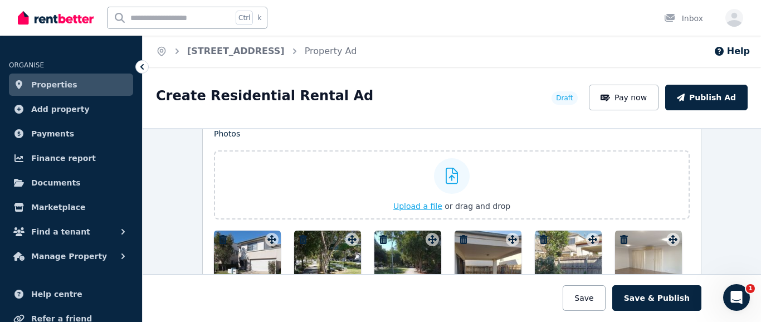
click at [446, 175] on icon at bounding box center [452, 176] width 13 height 17
click at [0, 0] on input "Upload a file or drag and drop" at bounding box center [0, 0] width 0 height 0
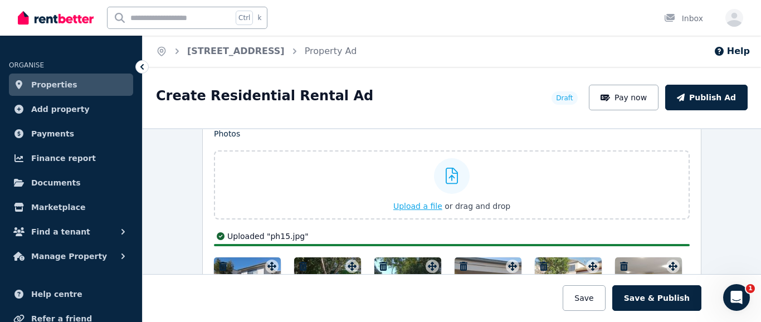
click at [446, 175] on icon at bounding box center [452, 176] width 13 height 17
click at [0, 0] on input "Upload a file or drag and drop" at bounding box center [0, 0] width 0 height 0
click at [447, 175] on icon at bounding box center [452, 176] width 13 height 17
click at [0, 0] on input "Upload a file or drag and drop" at bounding box center [0, 0] width 0 height 0
click at [448, 177] on icon at bounding box center [452, 176] width 13 height 17
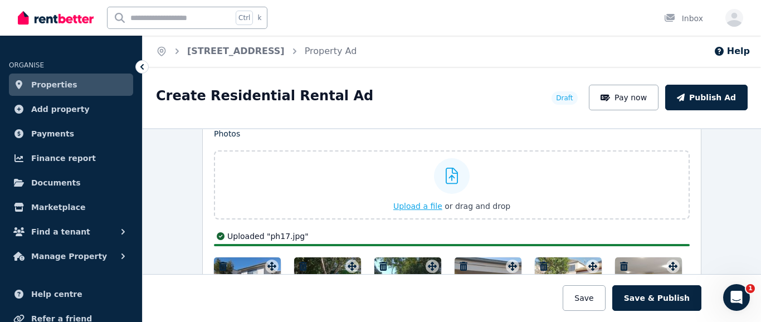
click at [0, 0] on input "Upload a file or drag and drop" at bounding box center [0, 0] width 0 height 0
click at [447, 175] on icon at bounding box center [452, 176] width 13 height 17
click at [0, 0] on input "Upload a file or drag and drop" at bounding box center [0, 0] width 0 height 0
click at [446, 177] on icon at bounding box center [452, 176] width 13 height 17
click at [0, 0] on input "Upload a file or drag and drop" at bounding box center [0, 0] width 0 height 0
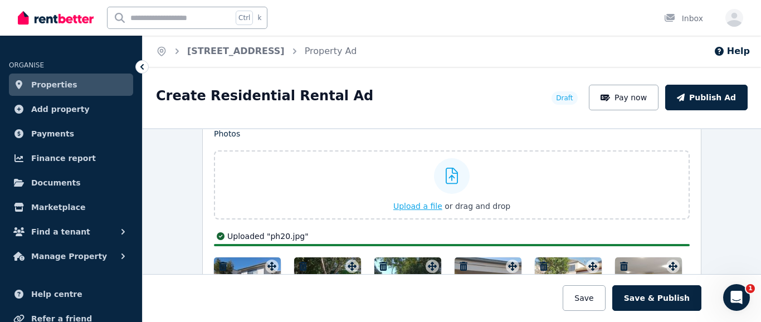
click at [446, 174] on icon at bounding box center [452, 176] width 13 height 17
click at [0, 0] on input "Upload a file or drag and drop" at bounding box center [0, 0] width 0 height 0
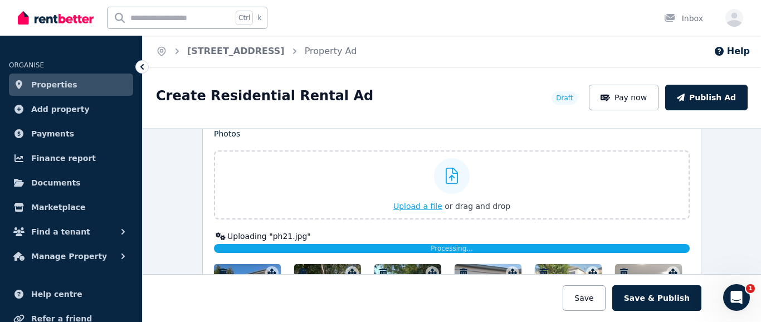
click at [447, 176] on icon at bounding box center [452, 176] width 13 height 17
click at [0, 0] on input "Upload a file or drag and drop" at bounding box center [0, 0] width 0 height 0
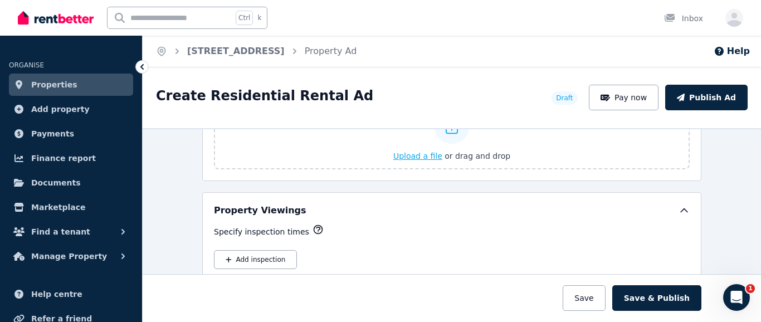
scroll to position [1870, 0]
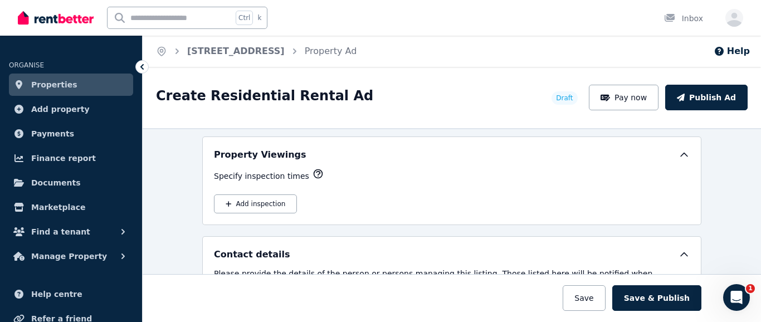
click at [314, 172] on icon "button" at bounding box center [318, 174] width 8 height 8
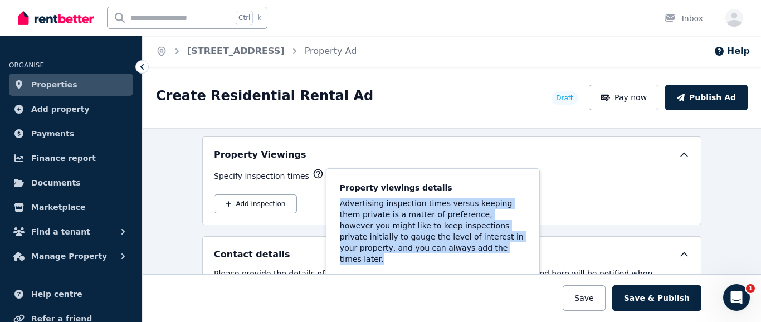
drag, startPoint x: 390, startPoint y: 243, endPoint x: 324, endPoint y: 199, distance: 79.4
click at [340, 199] on p "Advertising inspection times versus keeping them private is a matter of prefere…" at bounding box center [433, 231] width 186 height 67
copy p "Advertising inspection times versus keeping them private is a matter of prefere…"
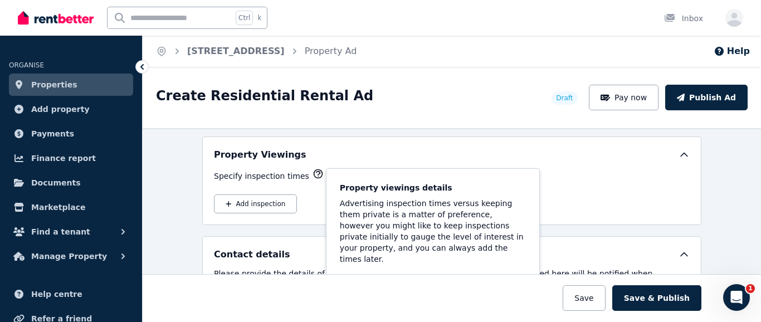
click at [439, 180] on div "Property viewings details Advertising inspection times versus keeping them priv…" at bounding box center [433, 223] width 204 height 100
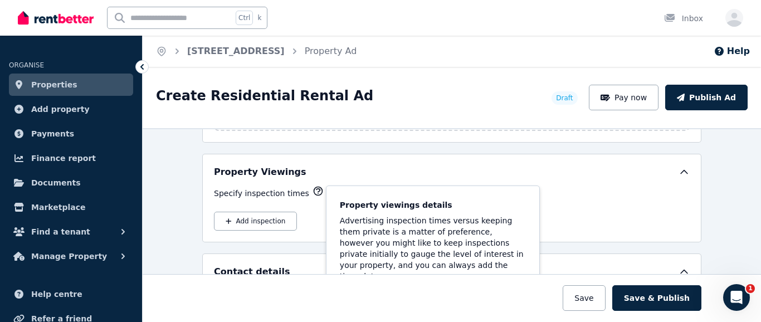
scroll to position [1814, 0]
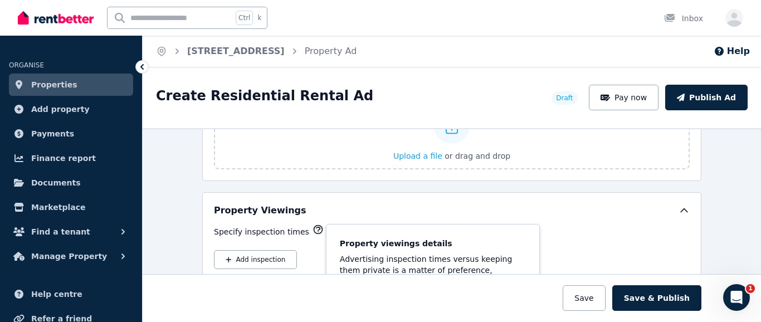
click at [313, 226] on icon "button" at bounding box center [318, 229] width 11 height 11
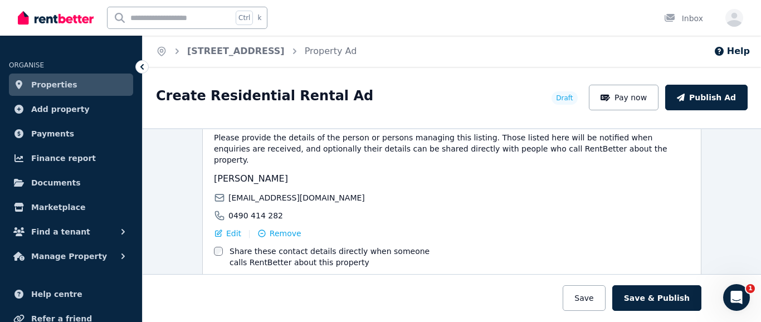
scroll to position [2051, 0]
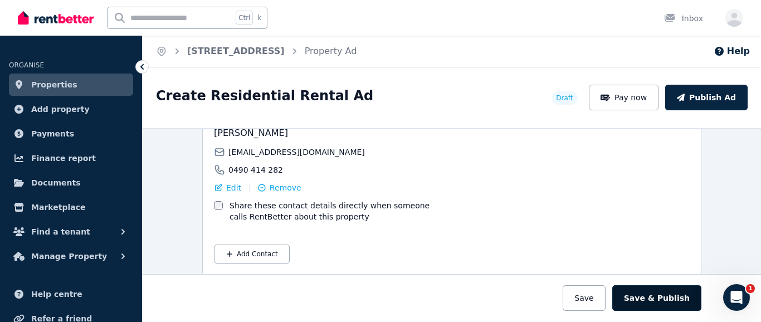
click at [647, 295] on button "Save & Publish" at bounding box center [656, 298] width 89 height 26
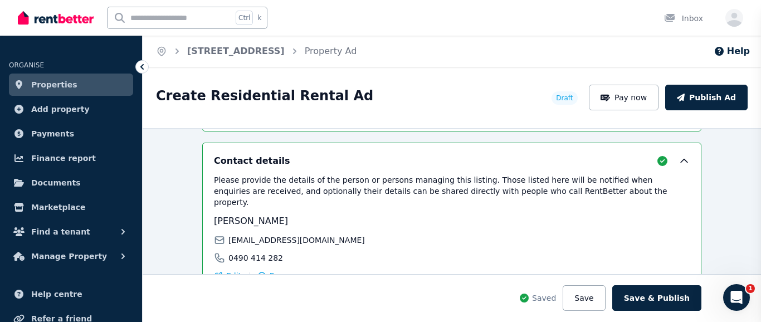
scroll to position [2138, 0]
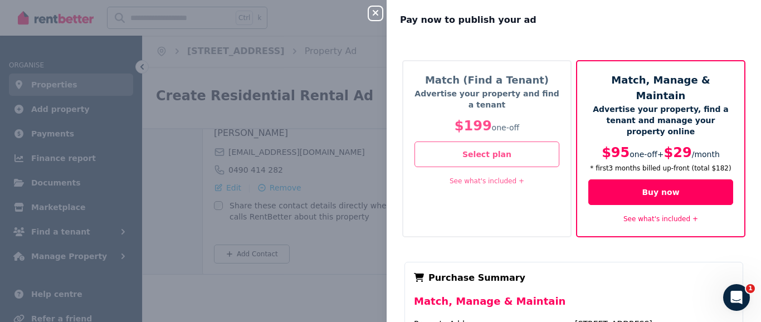
click at [638, 215] on link "See what's included +" at bounding box center [660, 219] width 75 height 8
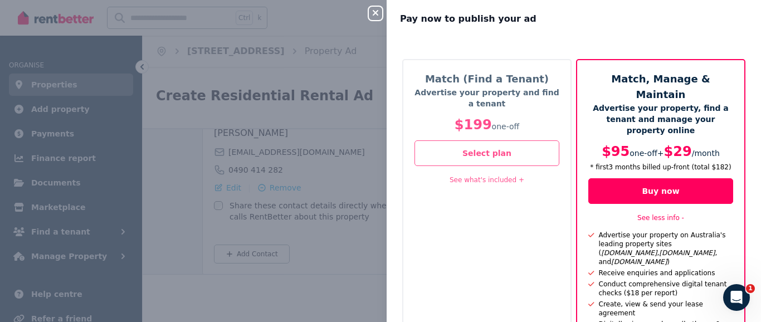
scroll to position [0, 0]
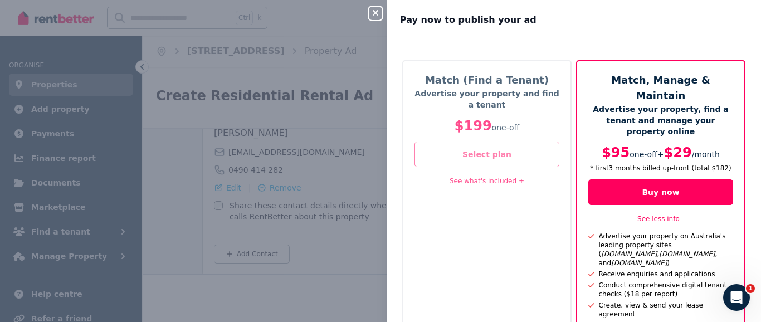
click at [485, 155] on button "Select plan" at bounding box center [486, 154] width 145 height 26
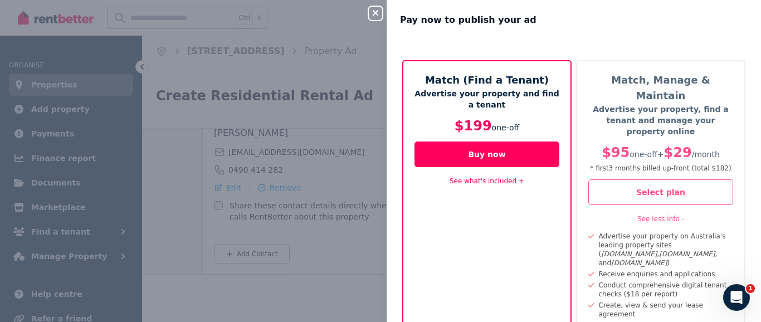
click at [486, 180] on link "See what's included +" at bounding box center [487, 181] width 75 height 8
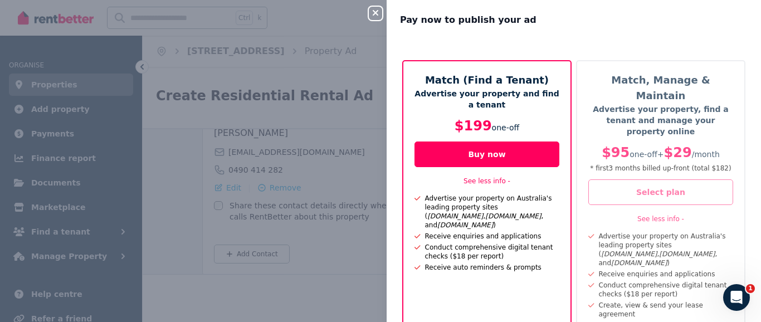
click at [653, 179] on button "Select plan" at bounding box center [660, 192] width 145 height 26
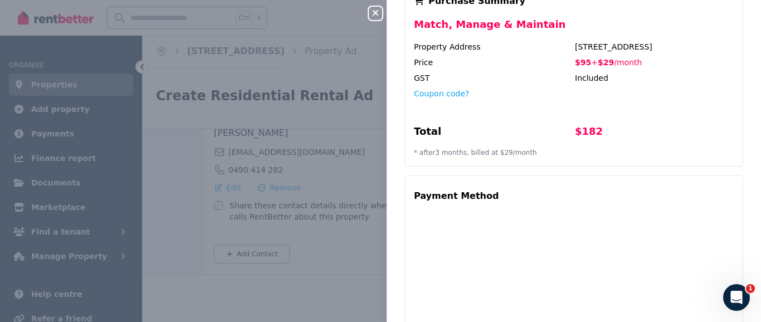
scroll to position [545, 0]
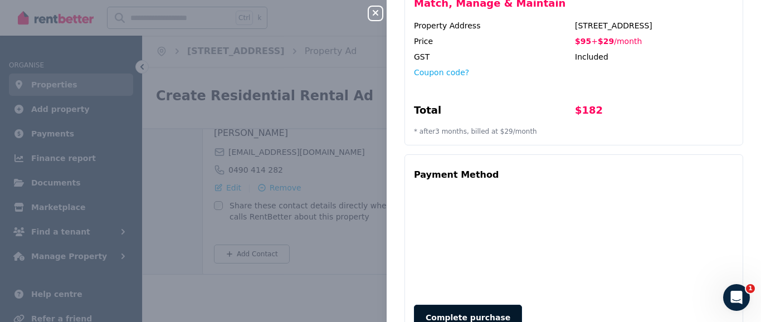
click at [475, 305] on button "Complete purchase" at bounding box center [468, 318] width 108 height 26
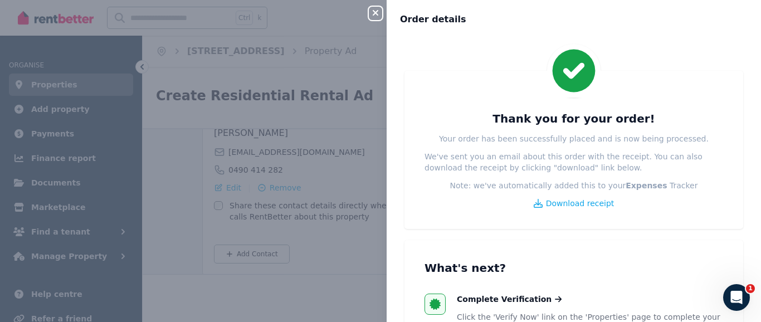
scroll to position [0, 0]
click at [561, 203] on span "Download receipt" at bounding box center [580, 203] width 69 height 11
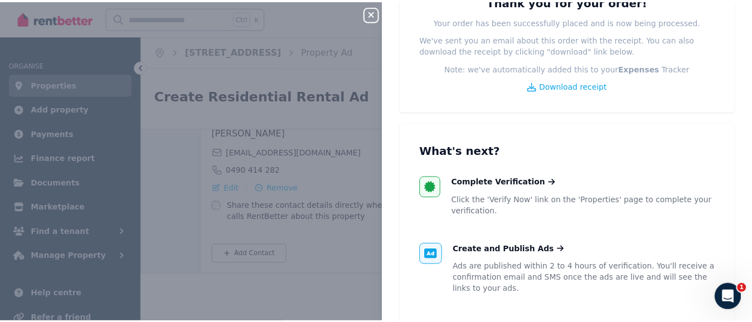
scroll to position [167, 0]
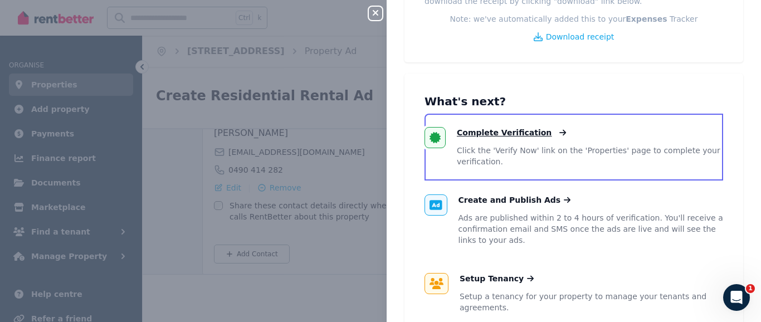
click at [474, 132] on span "Complete Verification" at bounding box center [504, 132] width 95 height 11
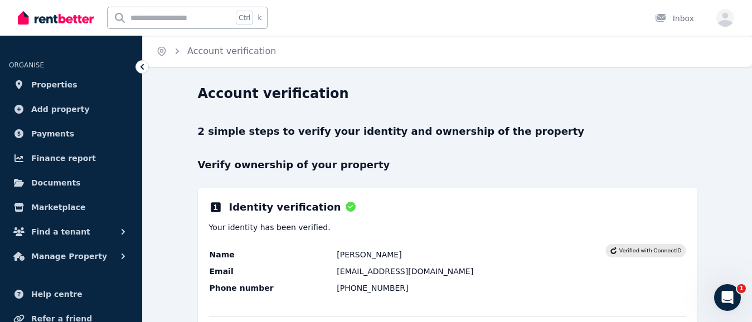
select select "***"
select select "**********"
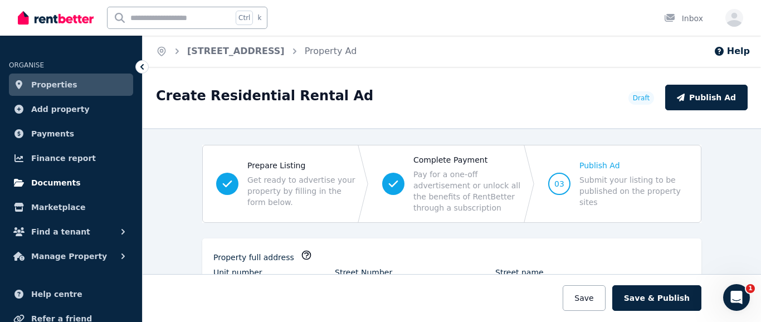
click at [63, 181] on span "Documents" at bounding box center [56, 182] width 50 height 13
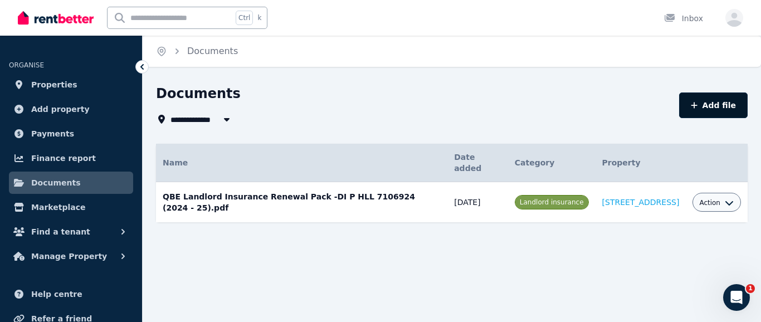
click at [719, 102] on button "Add file" at bounding box center [713, 105] width 69 height 26
select select "*****"
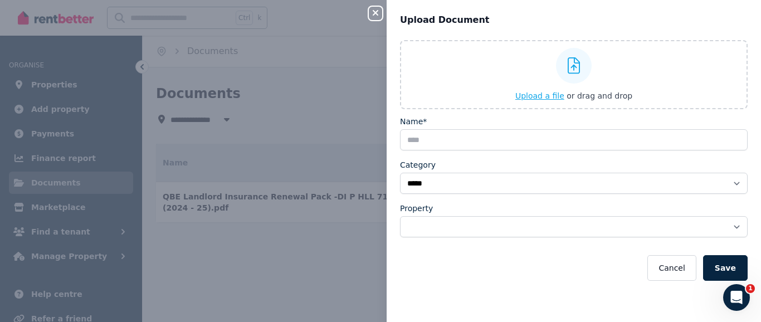
click at [569, 65] on icon at bounding box center [574, 65] width 13 height 17
click at [0, 0] on input "Upload a file or drag and drop" at bounding box center [0, 0] width 0 height 0
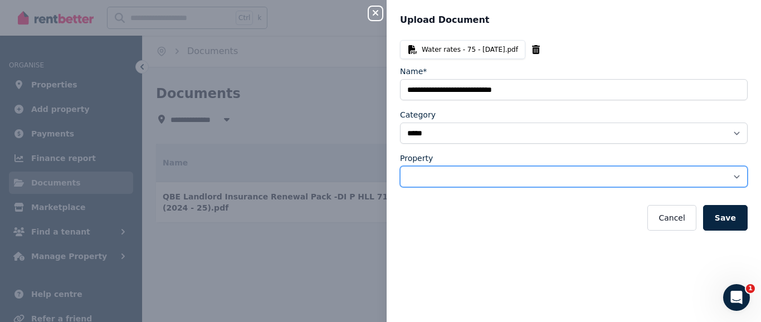
click at [726, 173] on select "**********" at bounding box center [574, 176] width 348 height 21
select select "**********"
click at [400, 166] on select "**********" at bounding box center [574, 176] width 348 height 21
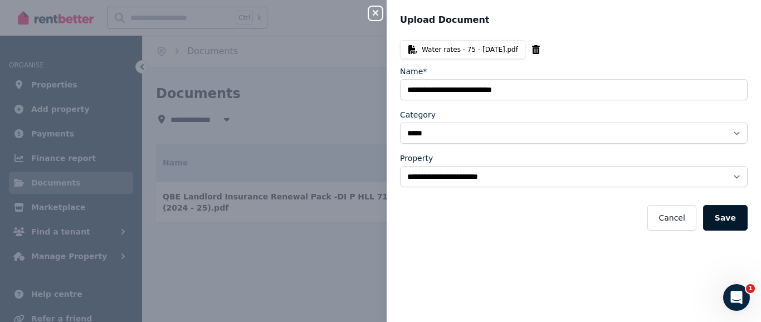
click at [718, 217] on button "Save" at bounding box center [725, 218] width 45 height 26
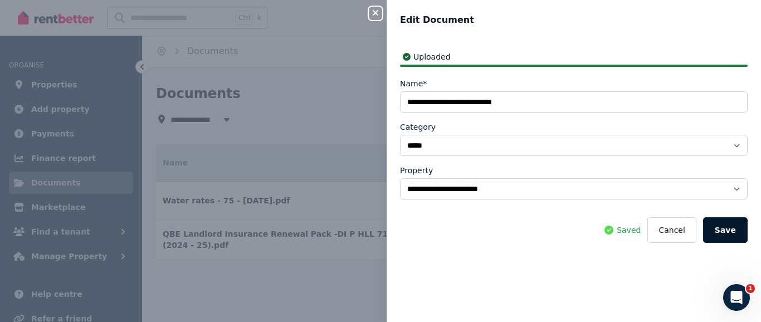
click at [723, 225] on button "Save" at bounding box center [725, 230] width 45 height 26
click at [372, 11] on icon "button" at bounding box center [375, 12] width 13 height 9
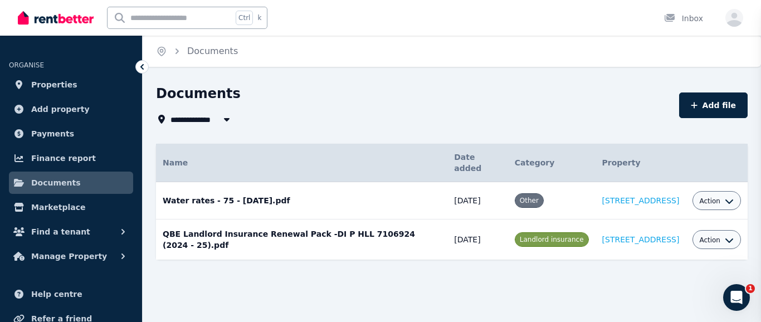
select select
click at [735, 294] on icon "Open Intercom Messenger" at bounding box center [735, 296] width 18 height 18
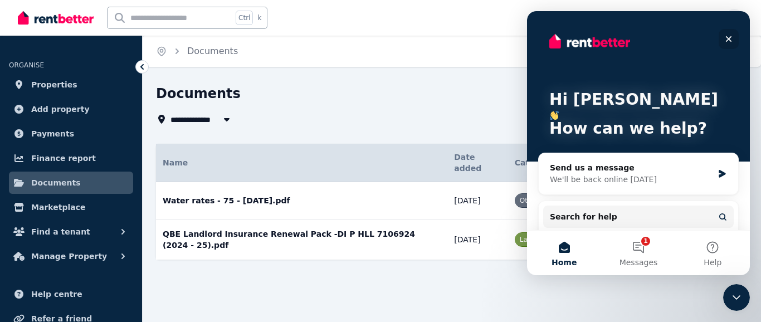
click at [727, 35] on icon "Close" at bounding box center [728, 39] width 9 height 9
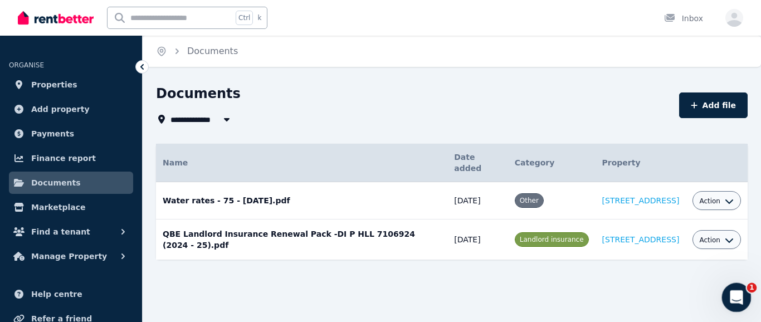
click at [733, 292] on icon "Open Intercom Messenger" at bounding box center [735, 296] width 18 height 18
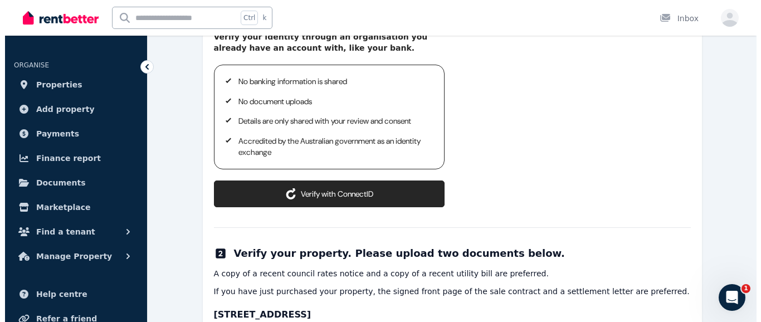
scroll to position [189, 0]
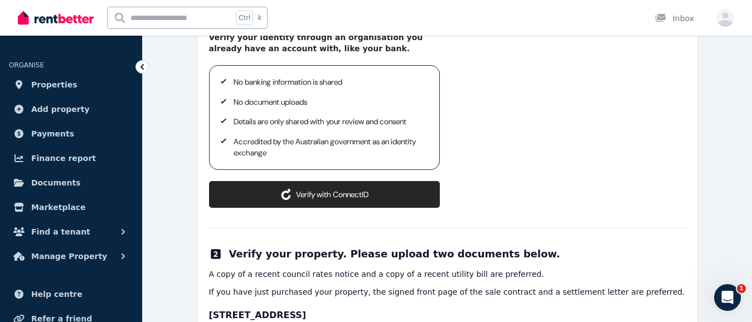
click at [322, 191] on button "Verify with ConnectID" at bounding box center [324, 194] width 231 height 27
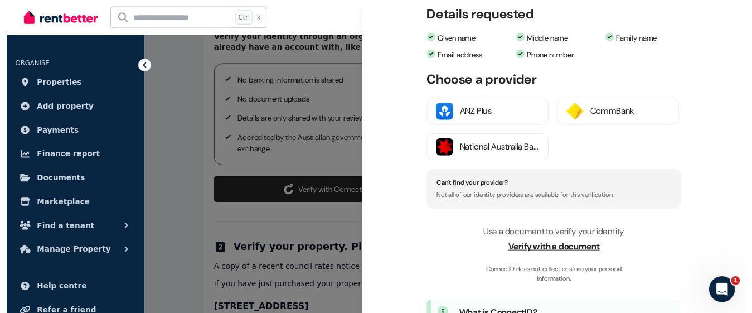
scroll to position [167, 0]
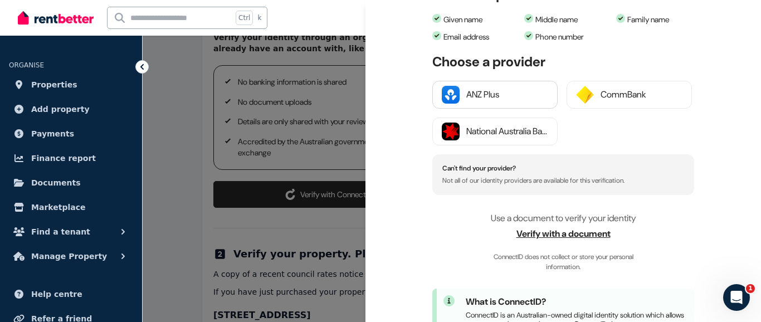
click at [491, 92] on div "ANZ Plus" at bounding box center [507, 94] width 82 height 13
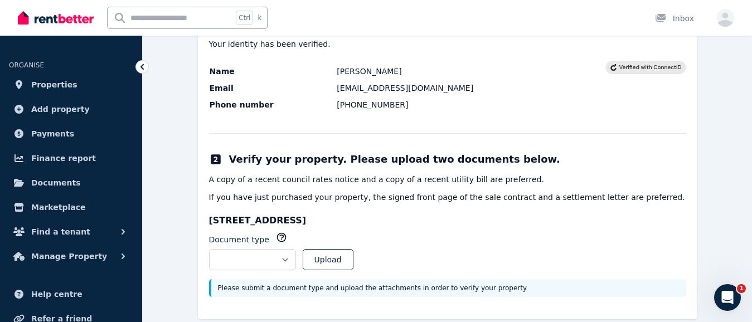
scroll to position [200, 0]
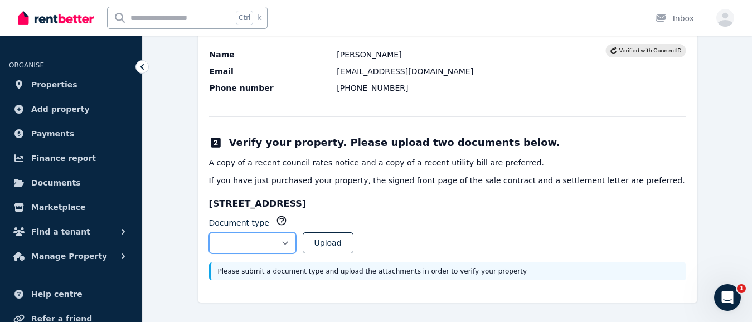
click at [296, 241] on select "**********" at bounding box center [252, 242] width 87 height 21
select select "**********"
click at [209, 232] on select "**********" at bounding box center [252, 242] width 87 height 21
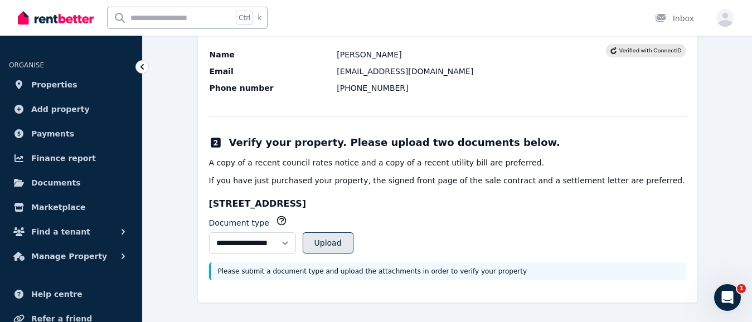
click at [353, 240] on button "Upload" at bounding box center [327, 242] width 51 height 21
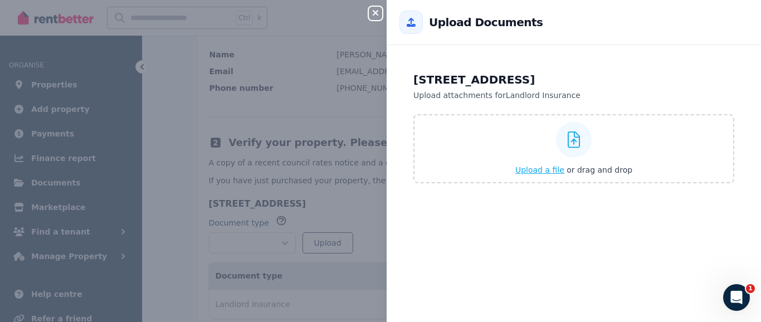
click at [568, 138] on icon at bounding box center [574, 139] width 13 height 17
click at [0, 0] on input "Upload a file or drag and drop" at bounding box center [0, 0] width 0 height 0
click at [375, 9] on icon "button" at bounding box center [375, 12] width 13 height 9
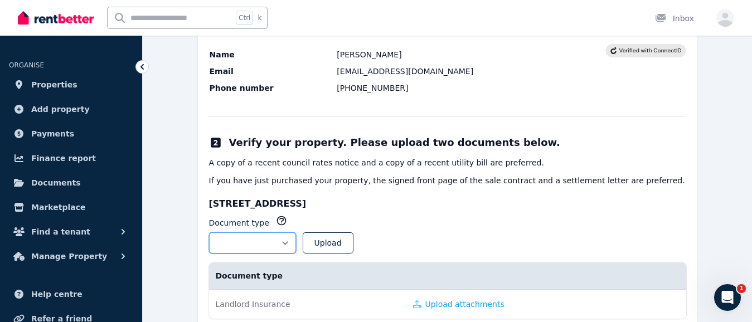
click at [296, 241] on select "**********" at bounding box center [252, 242] width 87 height 21
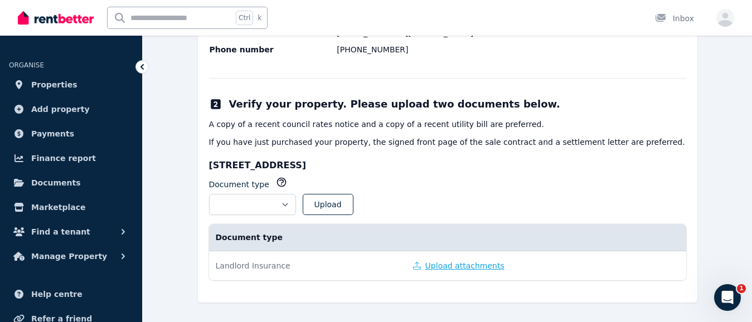
click at [454, 266] on button "Upload attachments" at bounding box center [458, 265] width 91 height 11
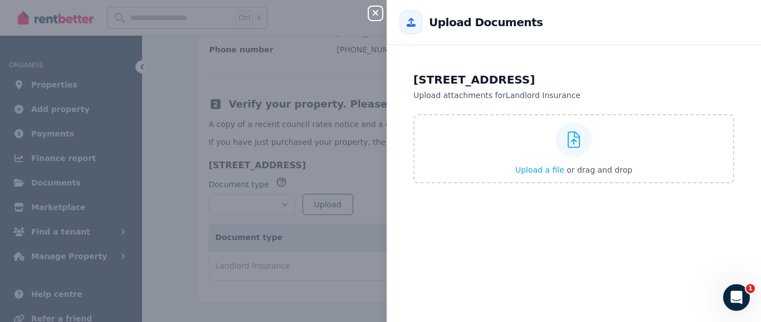
click at [411, 19] on icon at bounding box center [411, 22] width 9 height 9
click at [444, 24] on h2 "Upload Documents" at bounding box center [486, 22] width 114 height 16
click at [568, 140] on icon at bounding box center [574, 139] width 13 height 17
click at [0, 0] on input "Upload a file or drag and drop" at bounding box center [0, 0] width 0 height 0
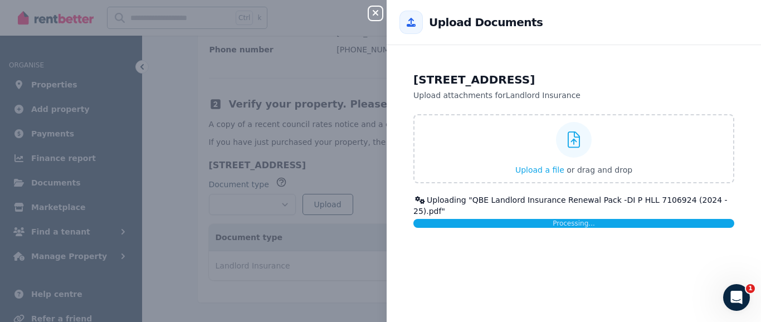
drag, startPoint x: 376, startPoint y: 10, endPoint x: 370, endPoint y: 50, distance: 40.0
click at [376, 10] on icon "button" at bounding box center [375, 12] width 13 height 9
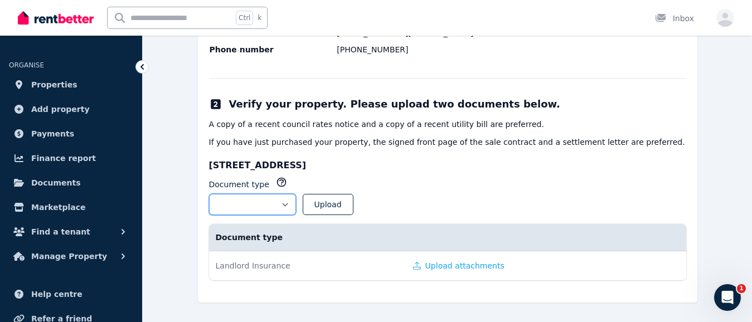
click at [296, 201] on select "**********" at bounding box center [252, 204] width 87 height 21
select select "**********"
click at [209, 194] on select "**********" at bounding box center [252, 204] width 87 height 21
click at [352, 201] on button "Upload" at bounding box center [327, 204] width 51 height 21
select select
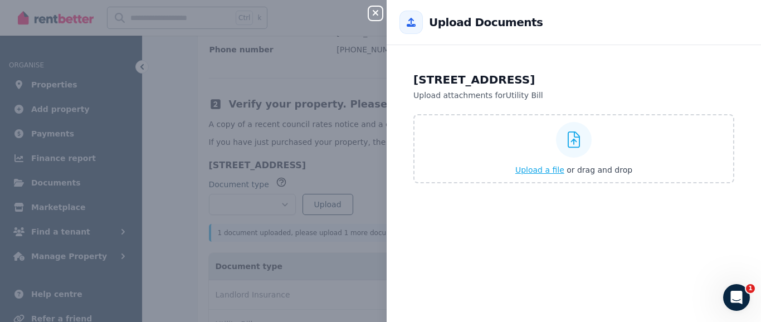
click at [568, 139] on icon at bounding box center [574, 139] width 13 height 17
click at [0, 0] on input "Upload a file or drag and drop" at bounding box center [0, 0] width 0 height 0
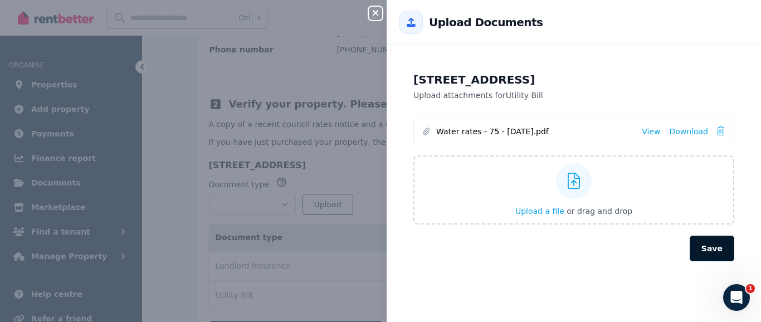
click at [706, 246] on button "Save" at bounding box center [712, 249] width 45 height 26
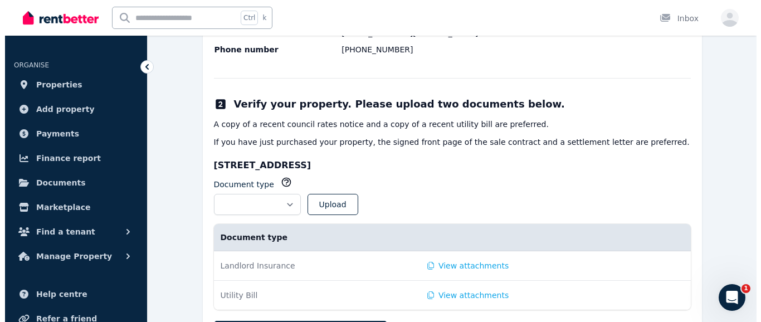
scroll to position [305, 0]
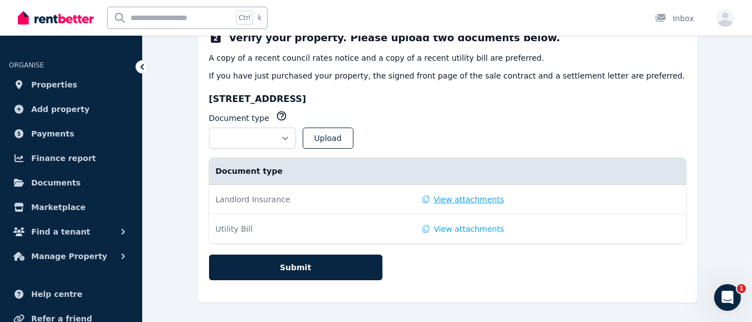
click at [454, 199] on button "View attachments" at bounding box center [463, 199] width 82 height 11
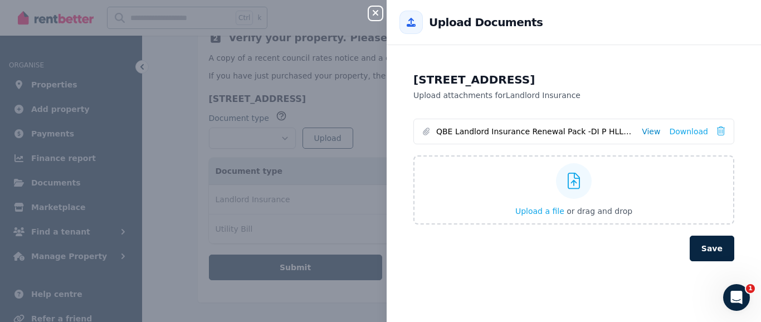
click at [647, 129] on link "View" at bounding box center [651, 131] width 18 height 11
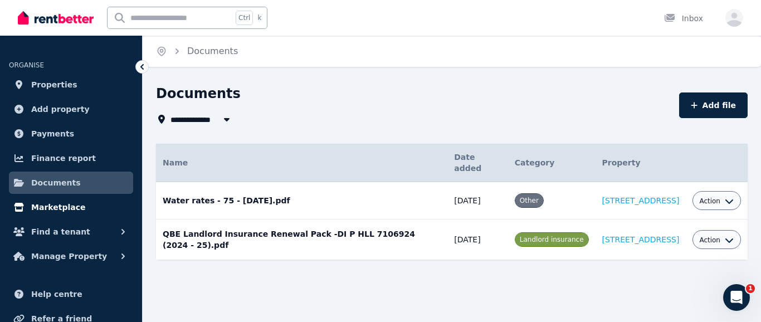
click at [49, 204] on span "Marketplace" at bounding box center [58, 207] width 54 height 13
